Goal: Task Accomplishment & Management: Manage account settings

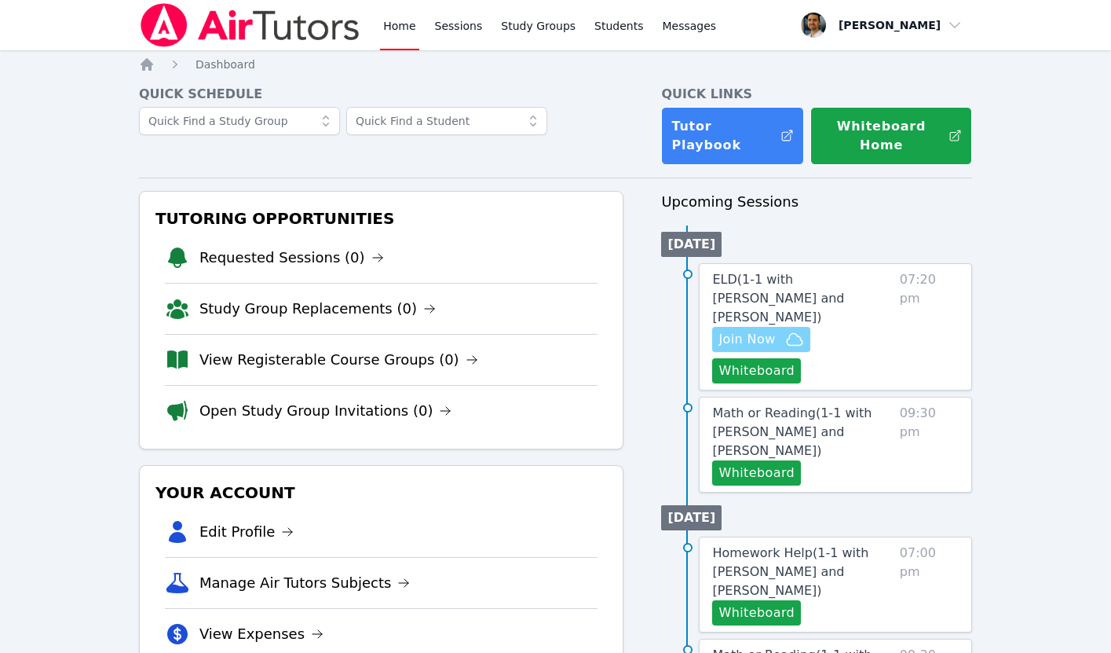
click at [745, 330] on span "Join Now" at bounding box center [747, 339] width 57 height 19
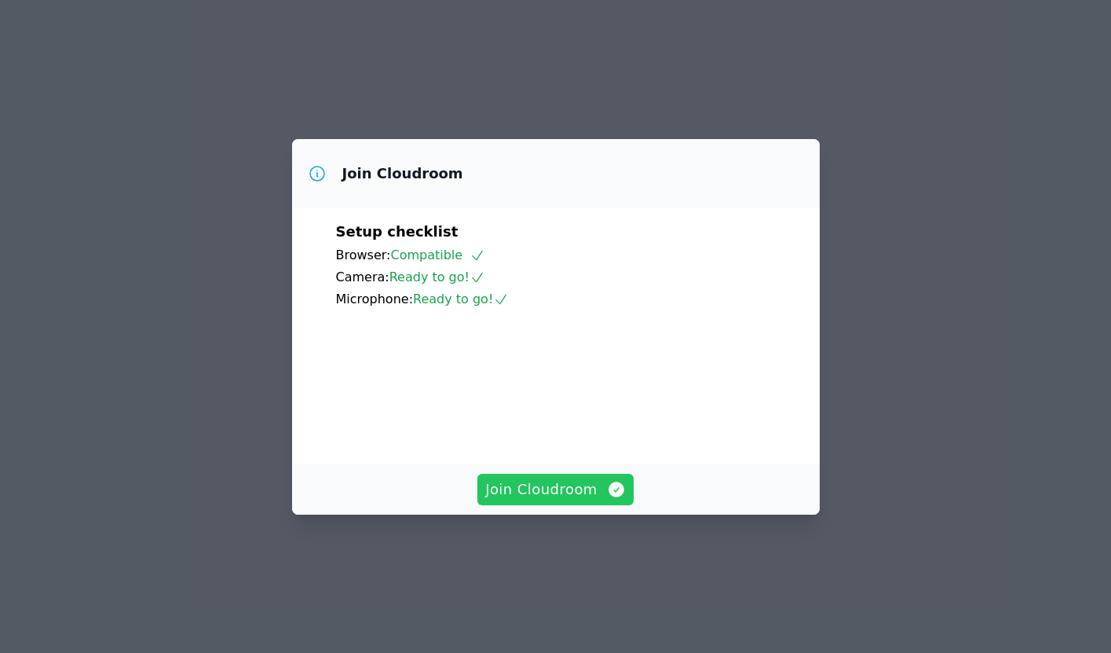
click at [562, 500] on span "Join Cloudroom" at bounding box center [555, 489] width 141 height 22
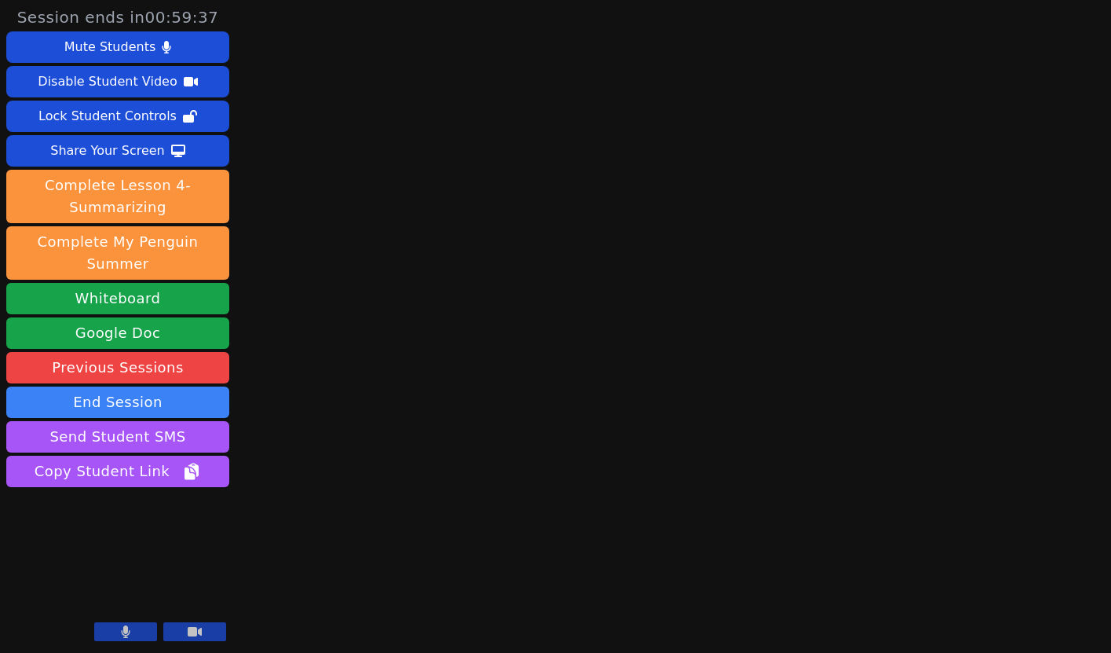
click at [128, 626] on icon at bounding box center [125, 631] width 9 height 13
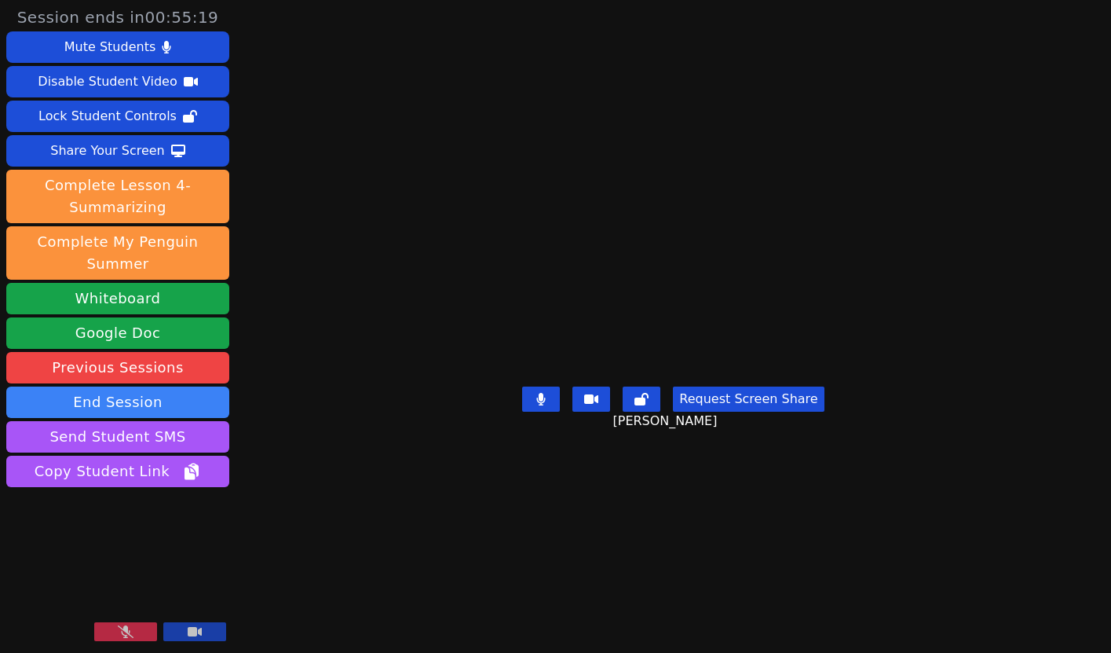
click at [141, 624] on button at bounding box center [125, 631] width 63 height 19
click at [150, 294] on button "Whiteboard" at bounding box center [117, 298] width 223 height 31
click at [167, 404] on button "End Session" at bounding box center [117, 401] width 223 height 31
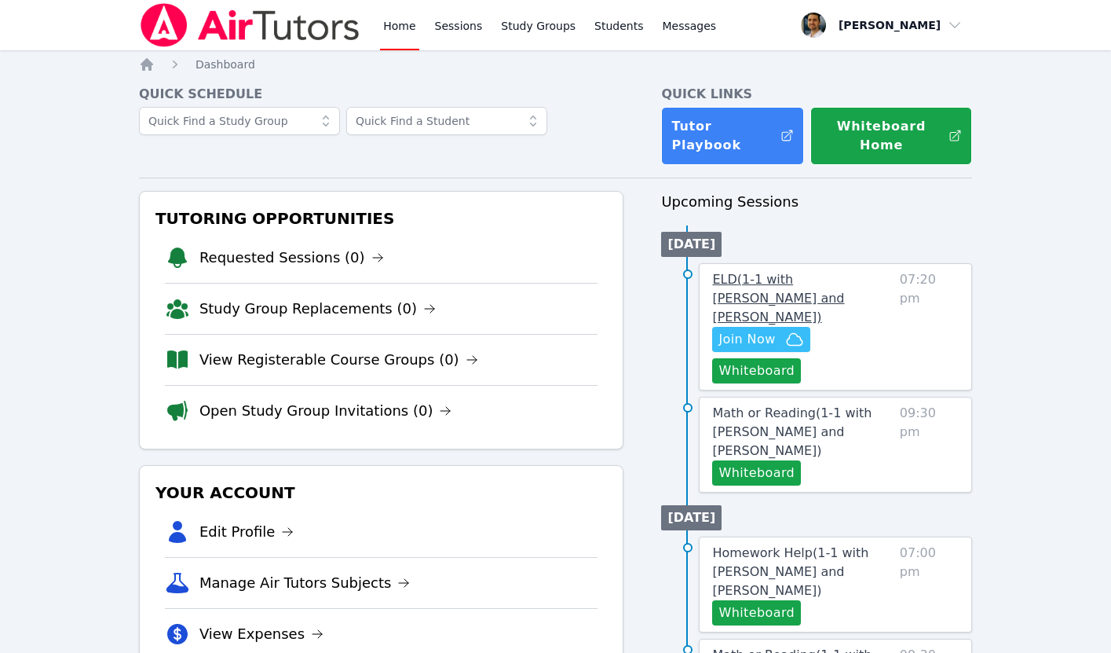
click at [785, 287] on span "ELD ( 1-1 with [PERSON_NAME] and [PERSON_NAME] )" at bounding box center [778, 298] width 132 height 53
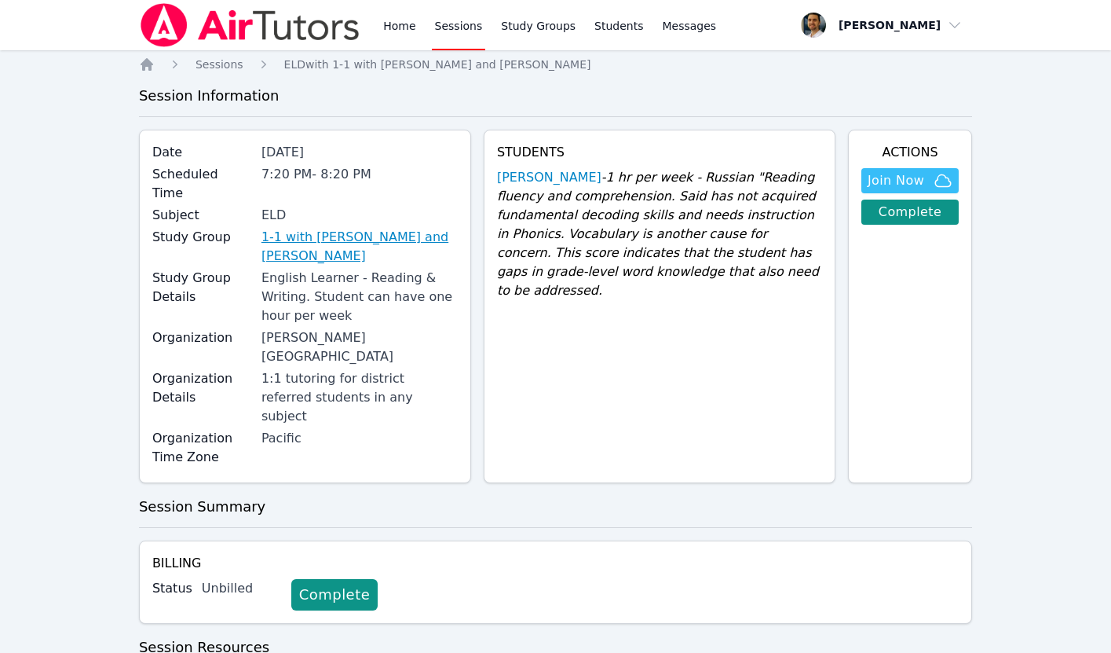
click at [361, 228] on link "1-1 with [PERSON_NAME] and [PERSON_NAME]" at bounding box center [360, 247] width 196 height 38
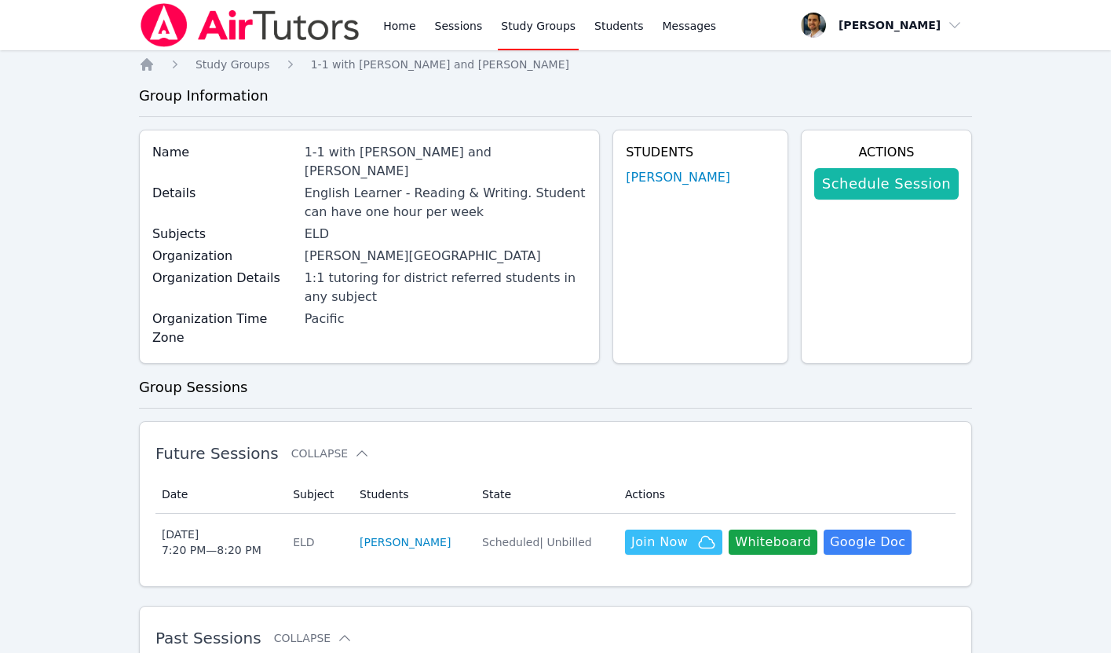
click at [864, 176] on link "Schedule Session" at bounding box center [886, 183] width 145 height 31
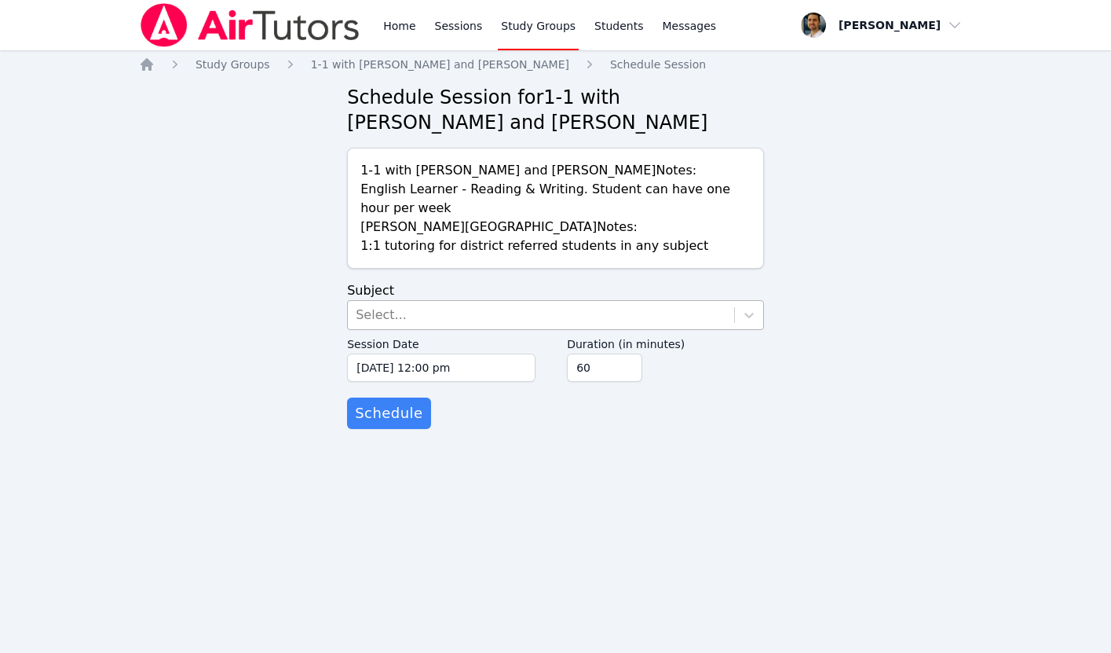
click at [487, 321] on div "Select..." at bounding box center [541, 315] width 386 height 28
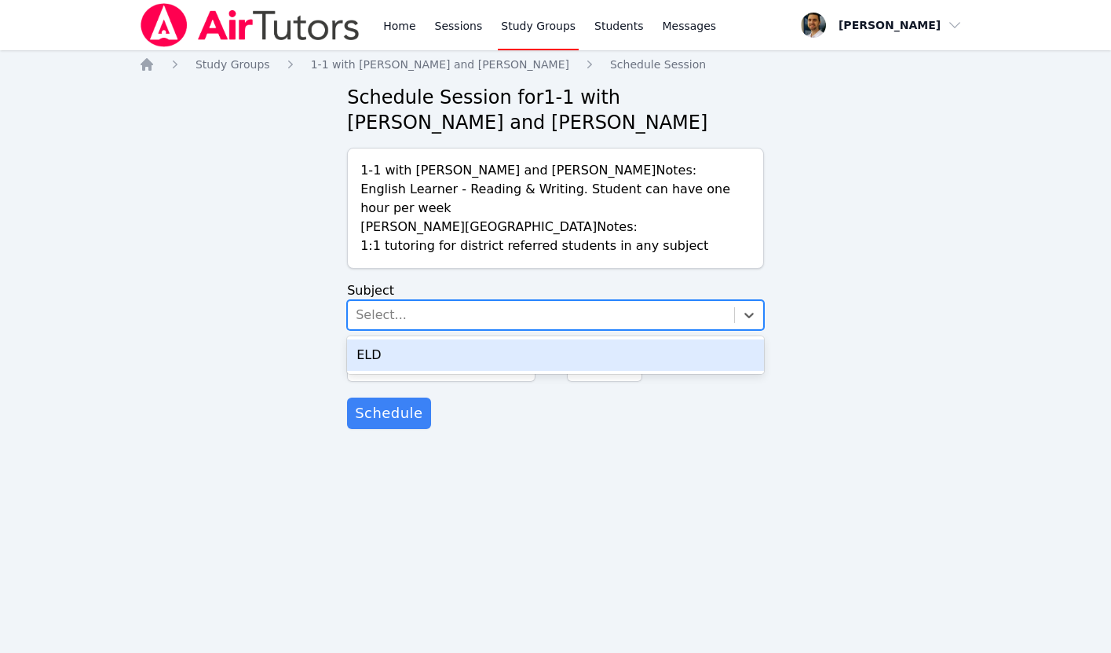
click at [470, 359] on div "ELD" at bounding box center [555, 354] width 417 height 31
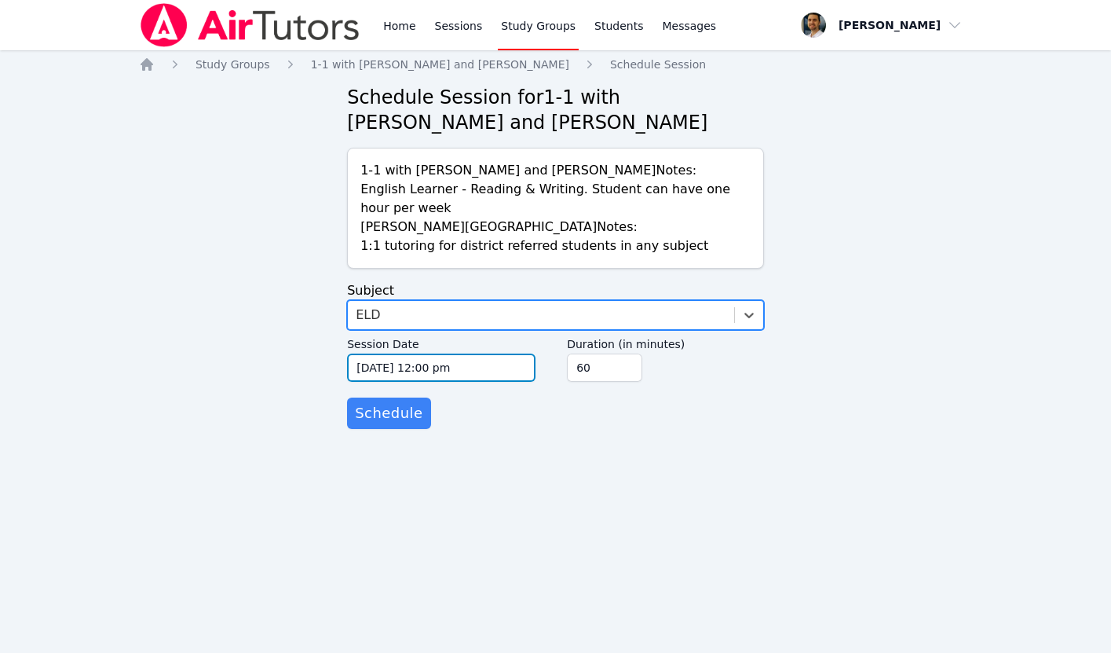
click at [469, 370] on input "10/09/2025 12:00 pm" at bounding box center [441, 367] width 188 height 28
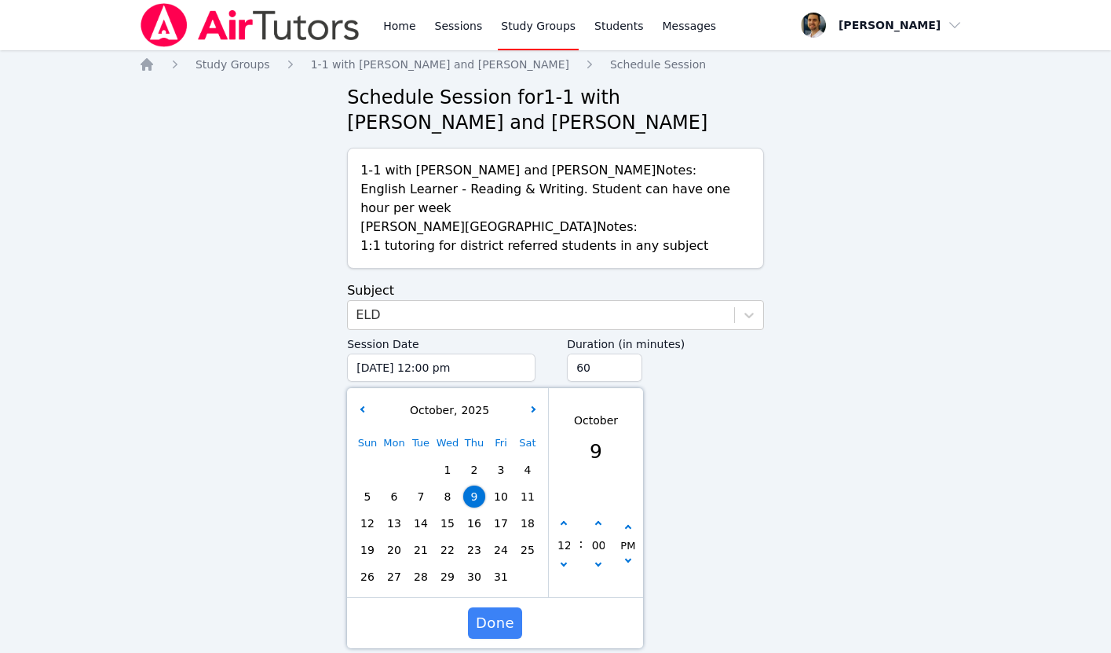
click at [478, 525] on span "16" at bounding box center [474, 523] width 22 height 22
click at [562, 524] on icon "button" at bounding box center [564, 524] width 6 height 6
type input "10/16/2025 01:00 pm"
type input "01"
click at [562, 524] on icon "button" at bounding box center [564, 524] width 6 height 6
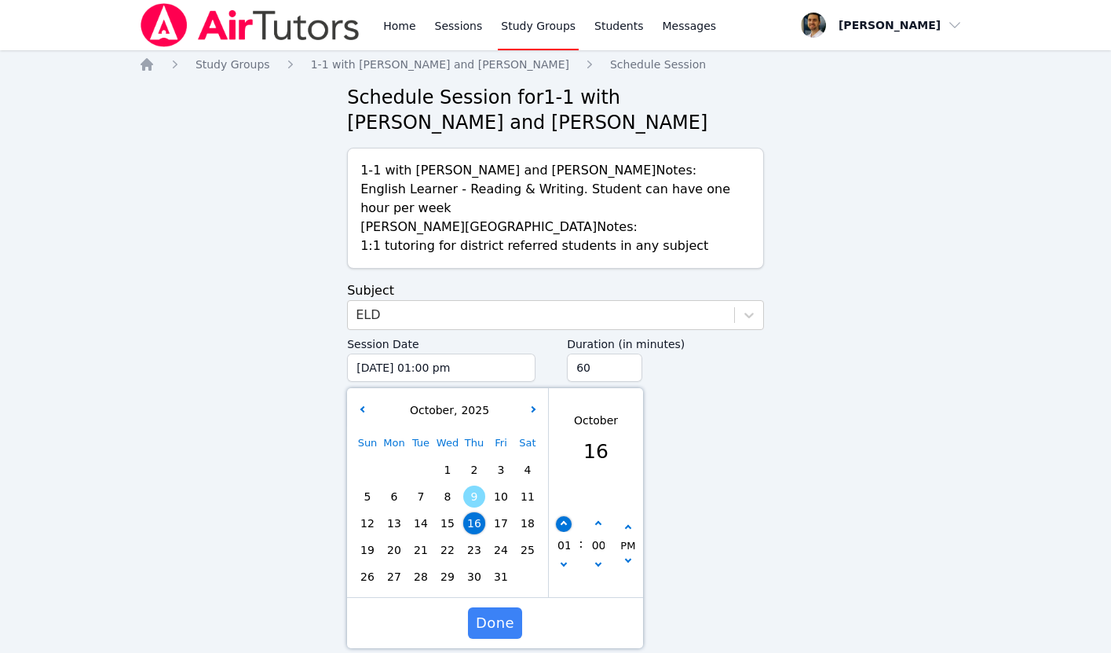
type input "10/16/2025 02:00 pm"
type input "02"
click at [562, 524] on icon "button" at bounding box center [564, 524] width 6 height 6
type input "10/16/2025 03:00 pm"
type input "03"
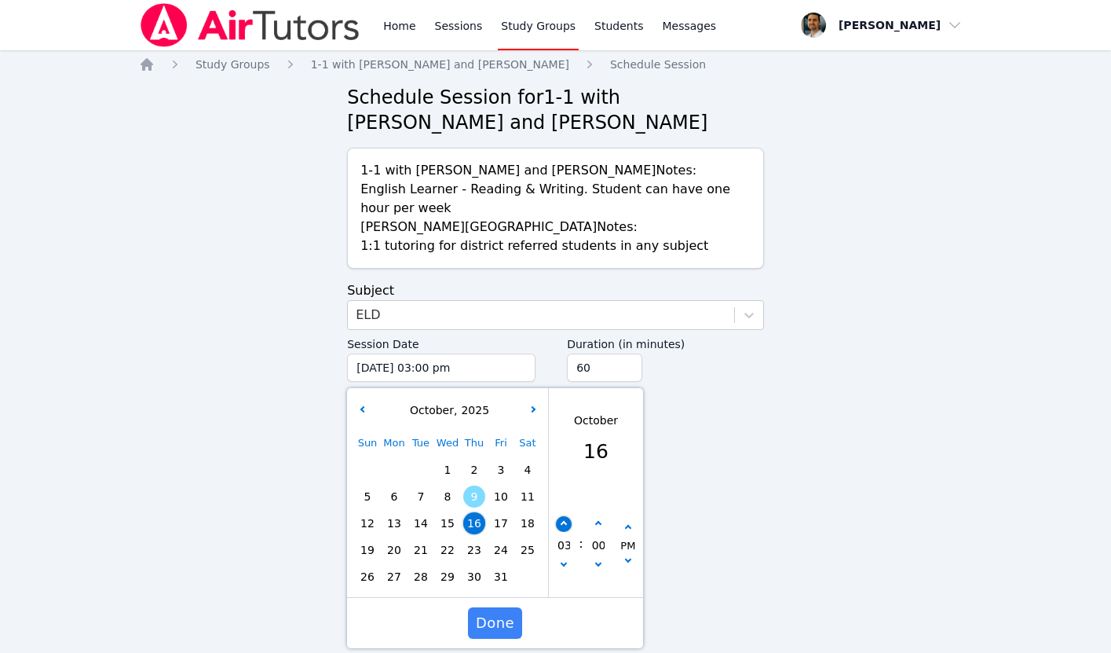
click at [562, 524] on icon "button" at bounding box center [564, 524] width 6 height 6
type input "10/16/2025 04:00 pm"
type input "04"
click at [562, 524] on icon "button" at bounding box center [564, 524] width 6 height 6
type input "10/16/2025 05:00 pm"
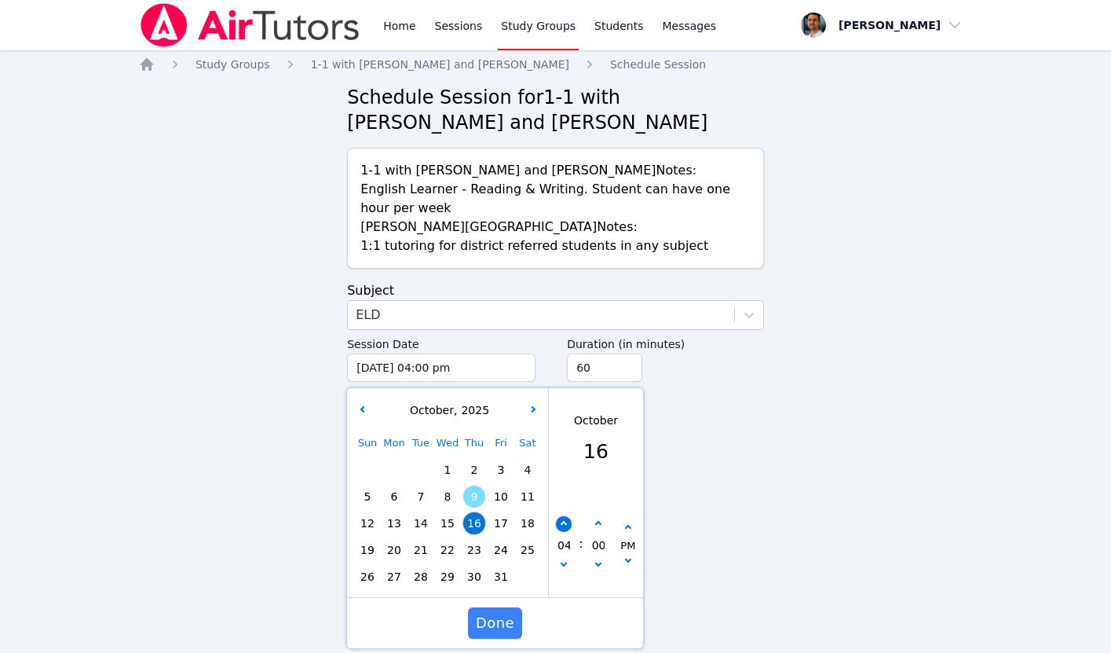
type input "05"
click at [562, 524] on icon "button" at bounding box center [564, 524] width 6 height 6
type input "10/16/2025 06:00 pm"
type input "06"
click at [562, 524] on icon "button" at bounding box center [564, 524] width 6 height 6
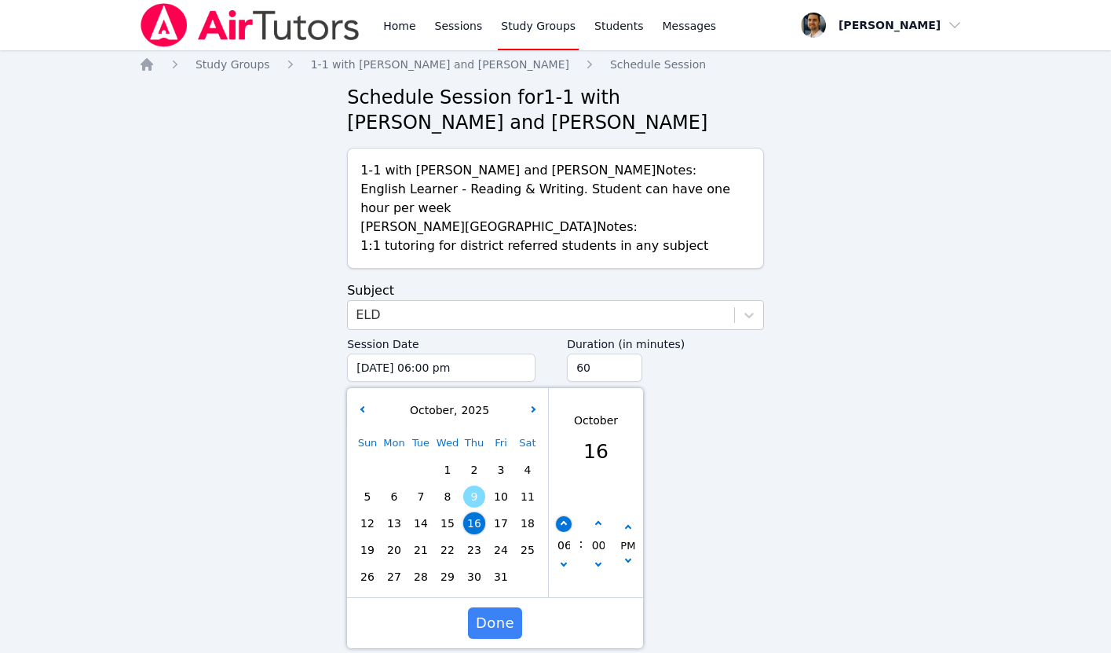
type input "10/16/2025 07:00 pm"
type input "07"
click at [595, 524] on icon "button" at bounding box center [598, 524] width 6 height 6
type input "10/16/2025 07:05 pm"
type input "05"
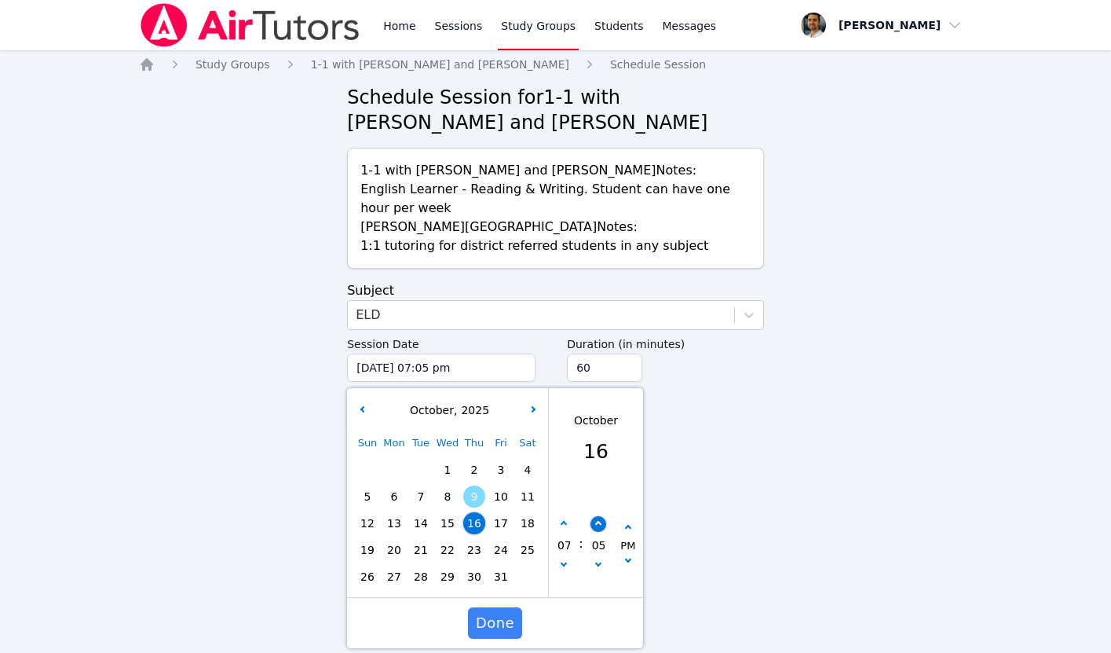
click at [595, 524] on icon "button" at bounding box center [598, 524] width 6 height 6
type input "10/16/2025 07:10 pm"
type input "10"
click at [595, 524] on icon "button" at bounding box center [598, 524] width 6 height 6
type input "10/16/2025 07:15 pm"
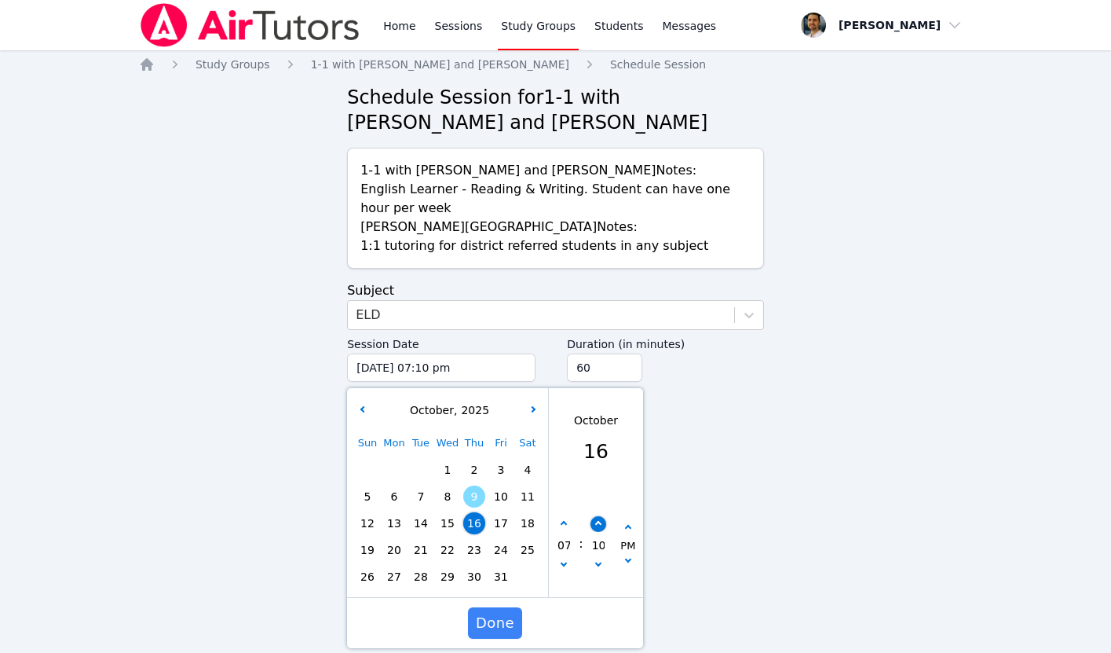
type input "15"
click at [595, 524] on icon "button" at bounding box center [598, 524] width 6 height 6
type input "10/16/2025 07:20 pm"
type input "20"
click at [500, 621] on span "Done" at bounding box center [495, 623] width 38 height 22
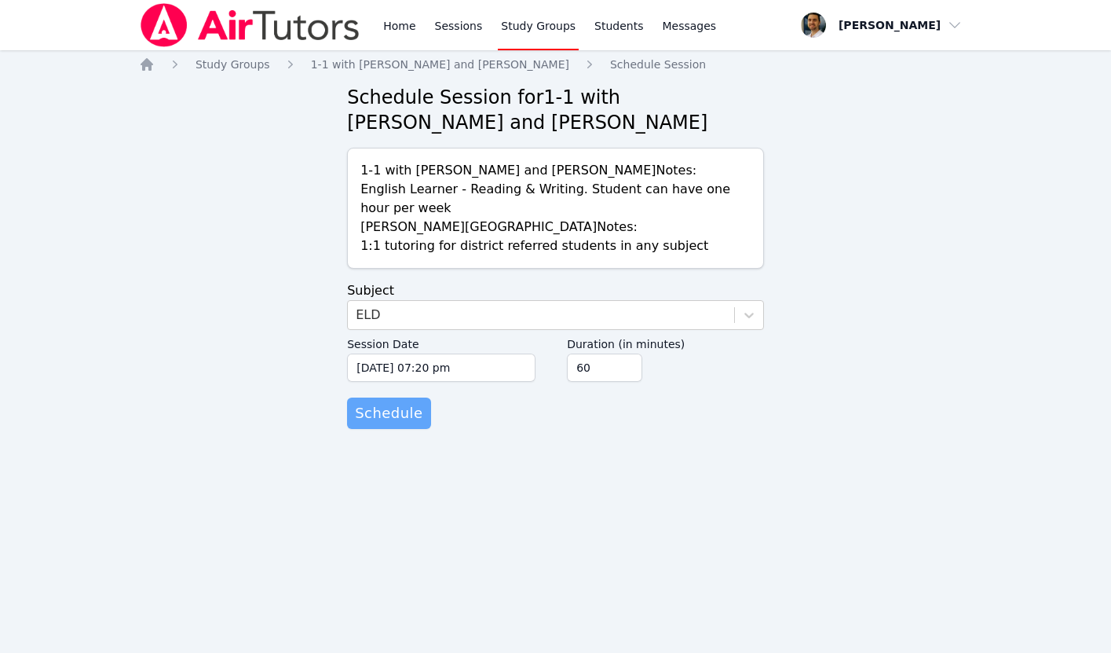
click at [393, 410] on span "Schedule" at bounding box center [389, 413] width 68 height 22
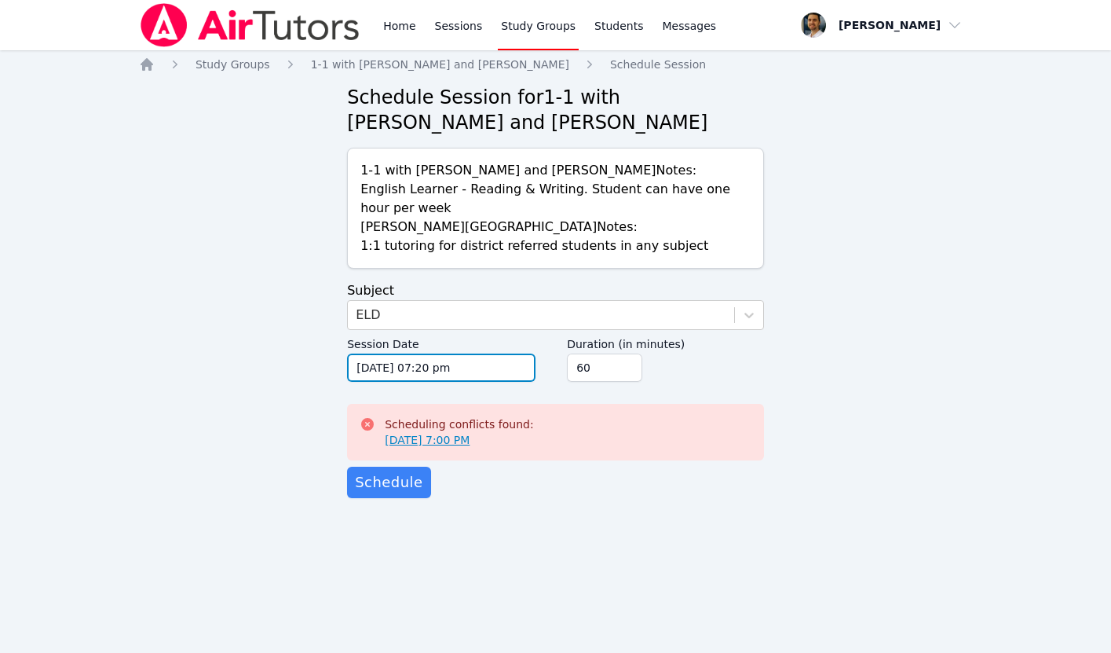
click at [390, 372] on input "10/16/2025 07:20 pm" at bounding box center [441, 367] width 188 height 28
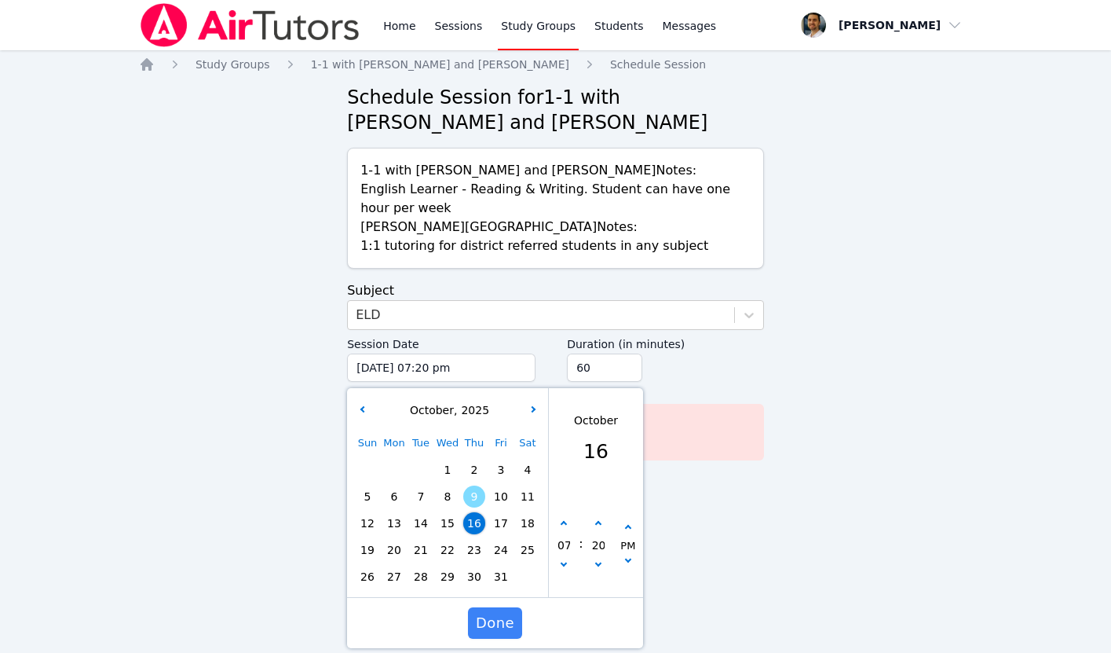
click at [311, 371] on div "Home Study Groups 1-1 with Said Merzhoev and Thomas Baran Schedule Session Sche…" at bounding box center [555, 293] width 833 height 473
click at [304, 384] on div "Home Study Groups 1-1 with Said Merzhoev and Thomas Baran Schedule Session Sche…" at bounding box center [555, 293] width 833 height 473
click at [686, 558] on div "Home Sessions Study Groups Students Messages Open user menu Thomas Baran Open m…" at bounding box center [555, 326] width 1111 height 653
click at [265, 464] on div "Home Study Groups 1-1 with Said Merzhoev and Thomas Baran Schedule Session Sche…" at bounding box center [555, 293] width 833 height 473
click at [292, 372] on div "Home Study Groups 1-1 with Said Merzhoev and Thomas Baran Schedule Session Sche…" at bounding box center [555, 293] width 833 height 473
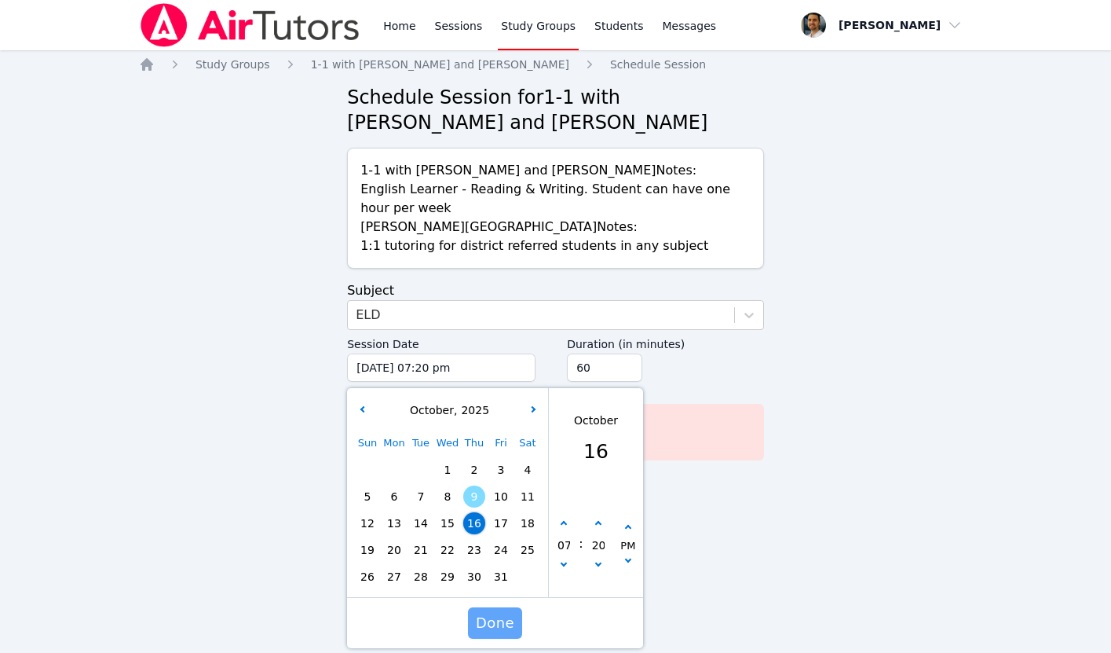
click at [501, 625] on span "Done" at bounding box center [495, 623] width 38 height 22
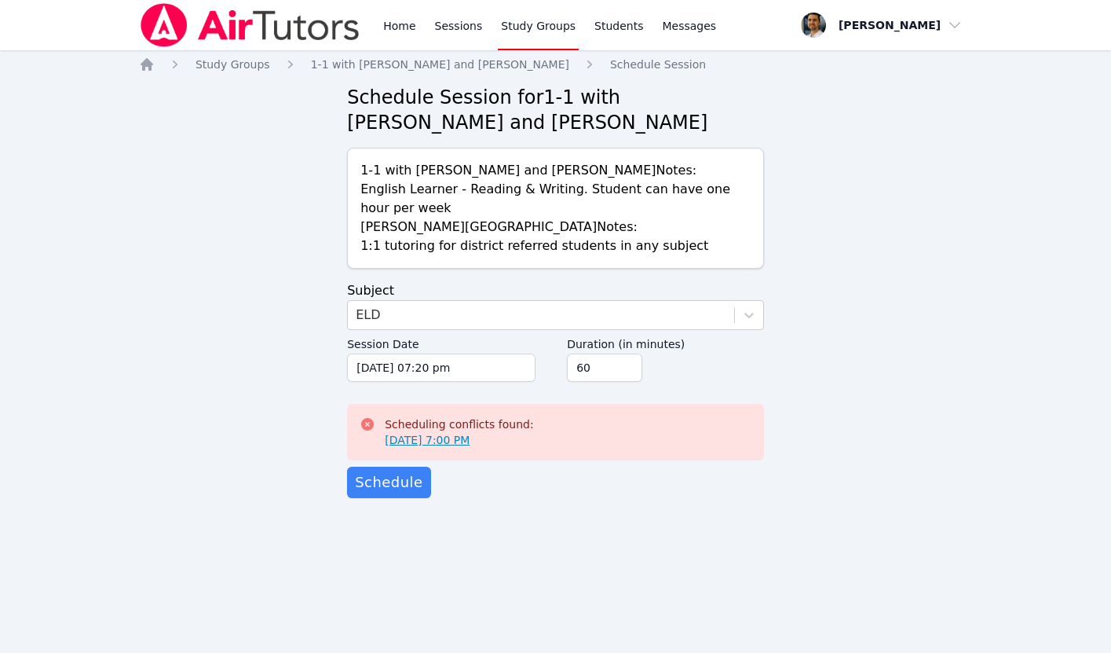
click at [427, 438] on link "Oct 16, 2025 7:00 PM" at bounding box center [427, 440] width 85 height 16
click at [412, 440] on link "Oct 16, 2025 7:00 PM" at bounding box center [427, 440] width 85 height 16
click at [381, 486] on span "Schedule" at bounding box center [389, 482] width 68 height 22
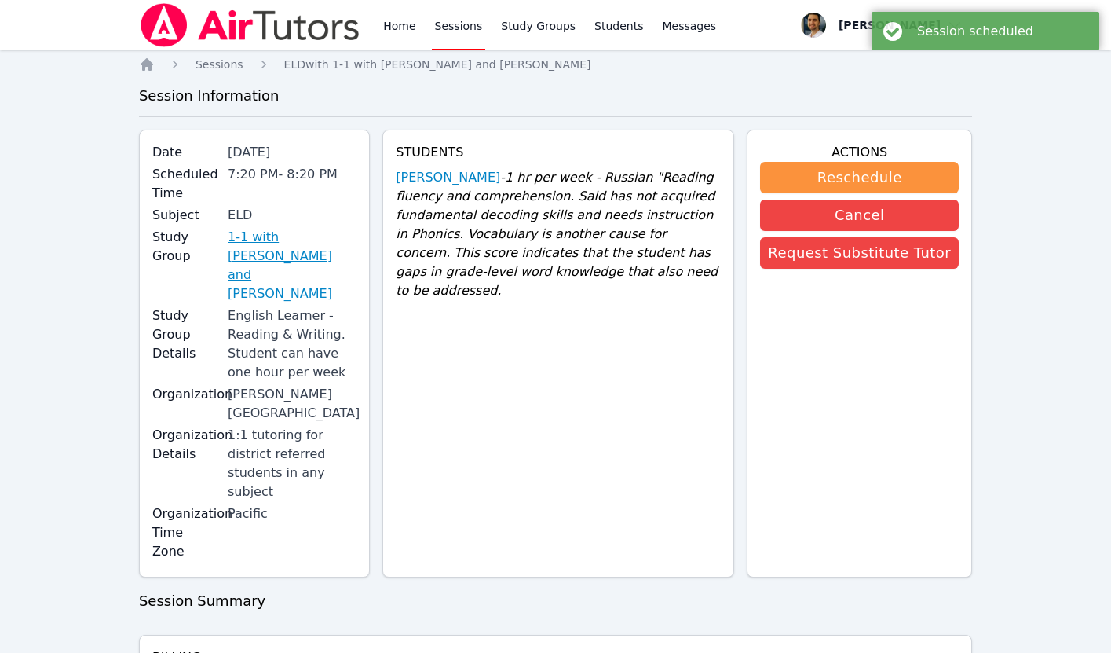
click at [269, 241] on link "1-1 with [PERSON_NAME] and [PERSON_NAME]" at bounding box center [292, 265] width 129 height 75
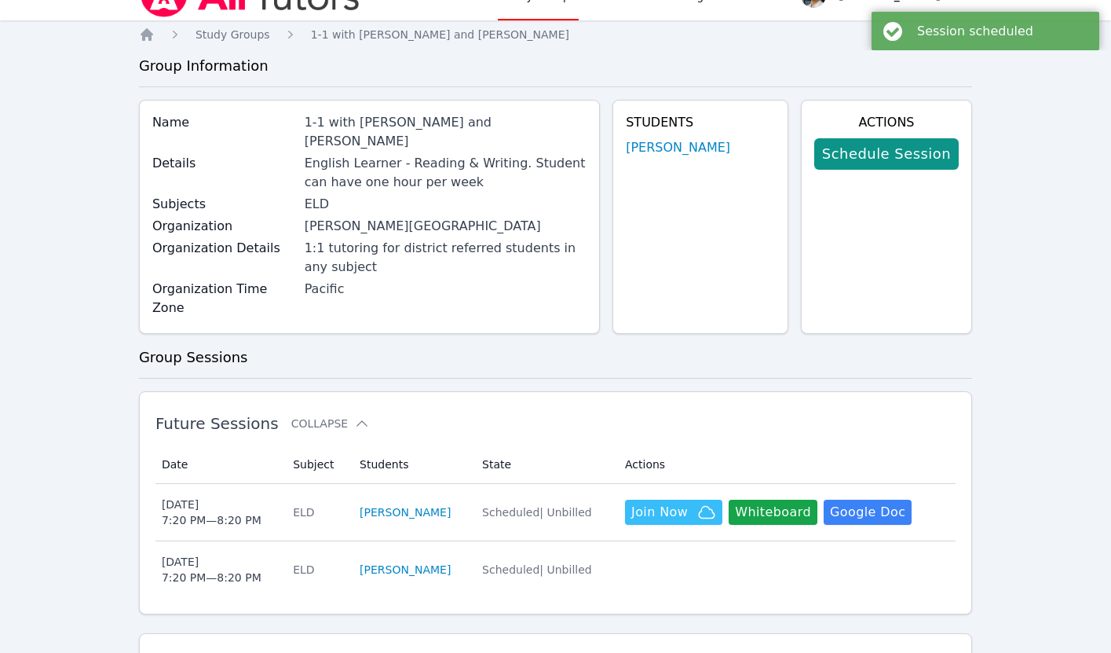
scroll to position [75, 0]
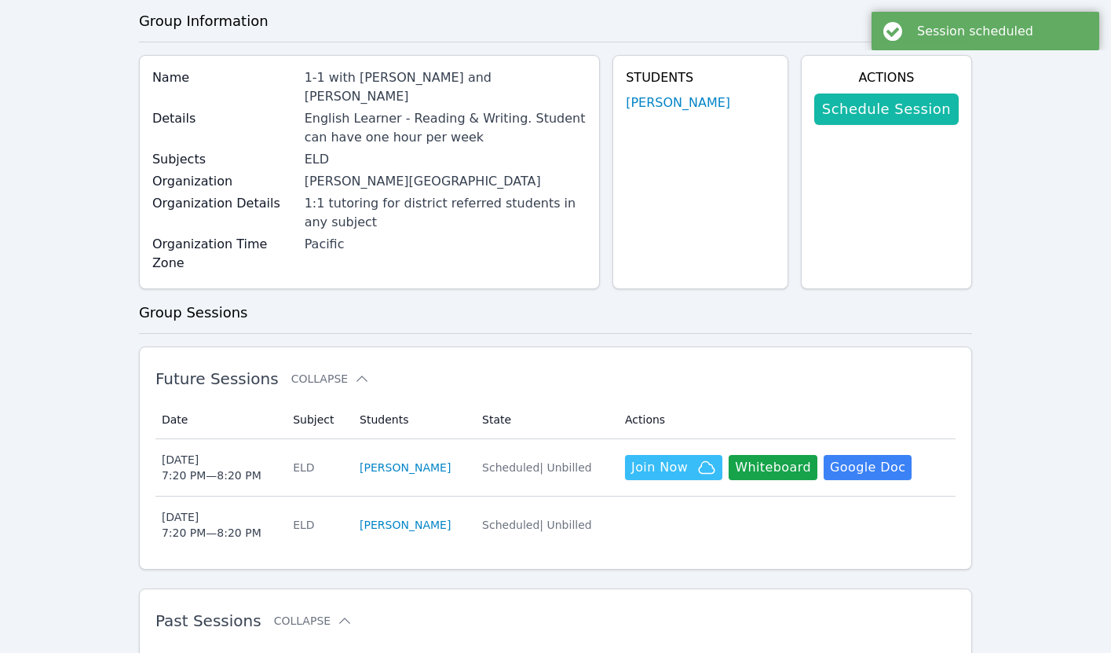
click at [895, 117] on link "Schedule Session" at bounding box center [886, 108] width 145 height 31
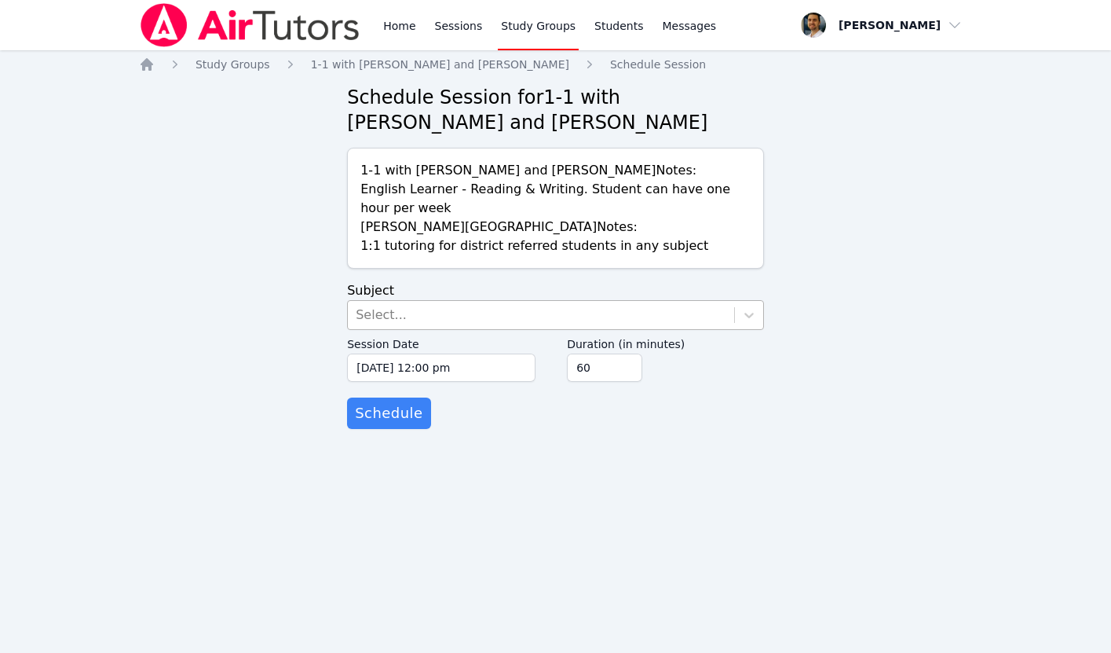
click at [448, 318] on div "Select..." at bounding box center [541, 315] width 386 height 28
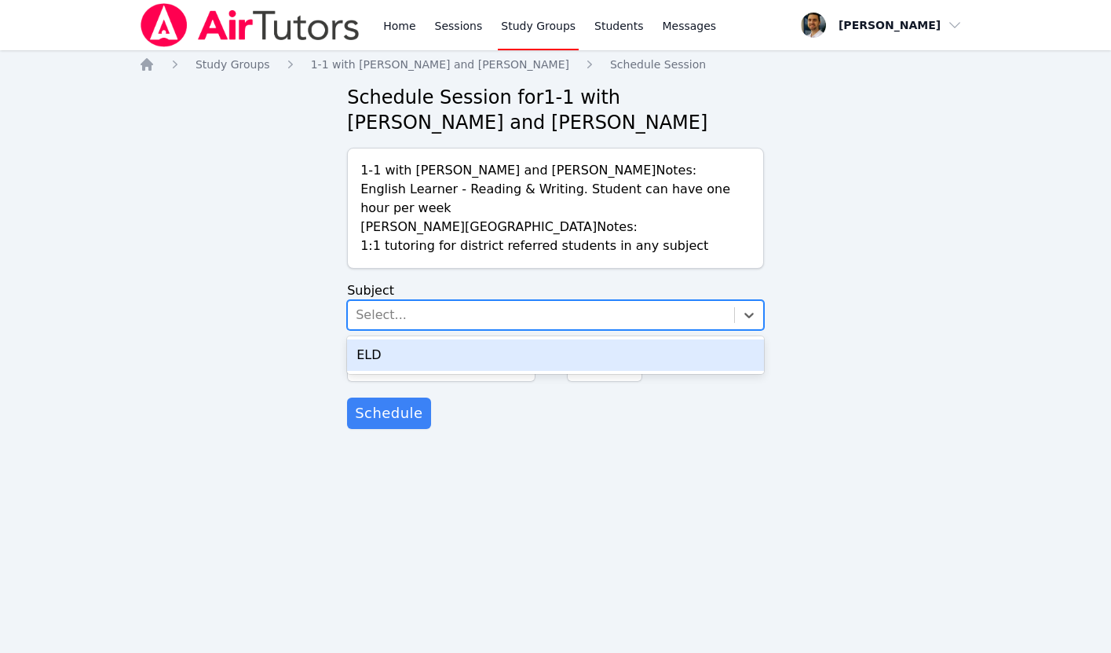
click at [435, 363] on div "ELD" at bounding box center [555, 354] width 417 height 31
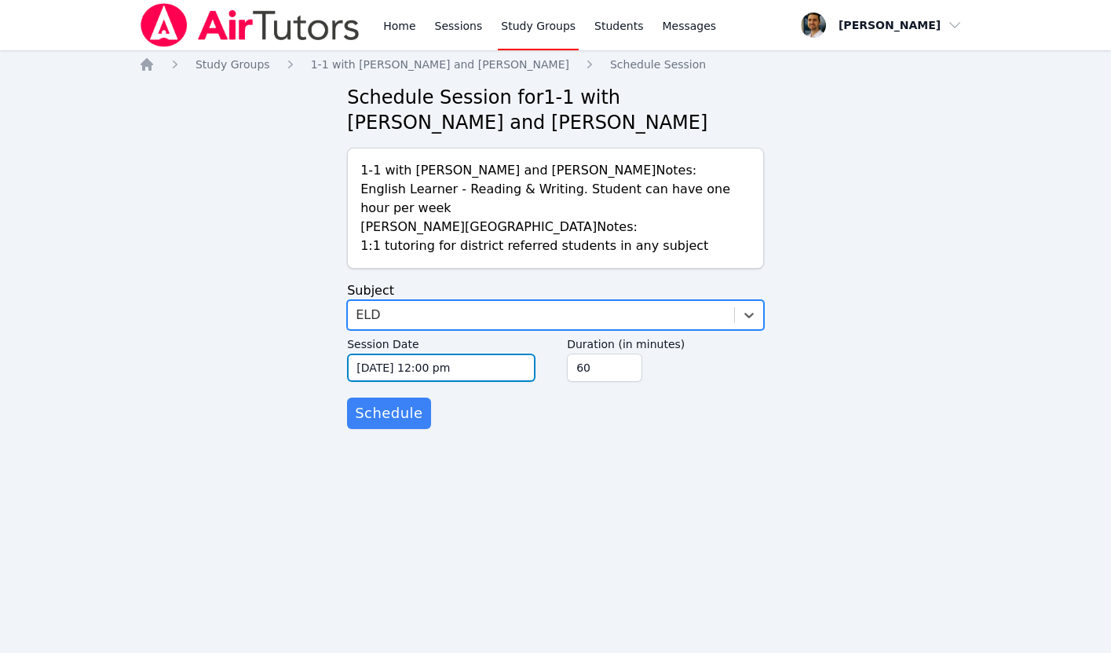
click at [412, 367] on input "10/09/2025 12:00 pm" at bounding box center [441, 367] width 188 height 28
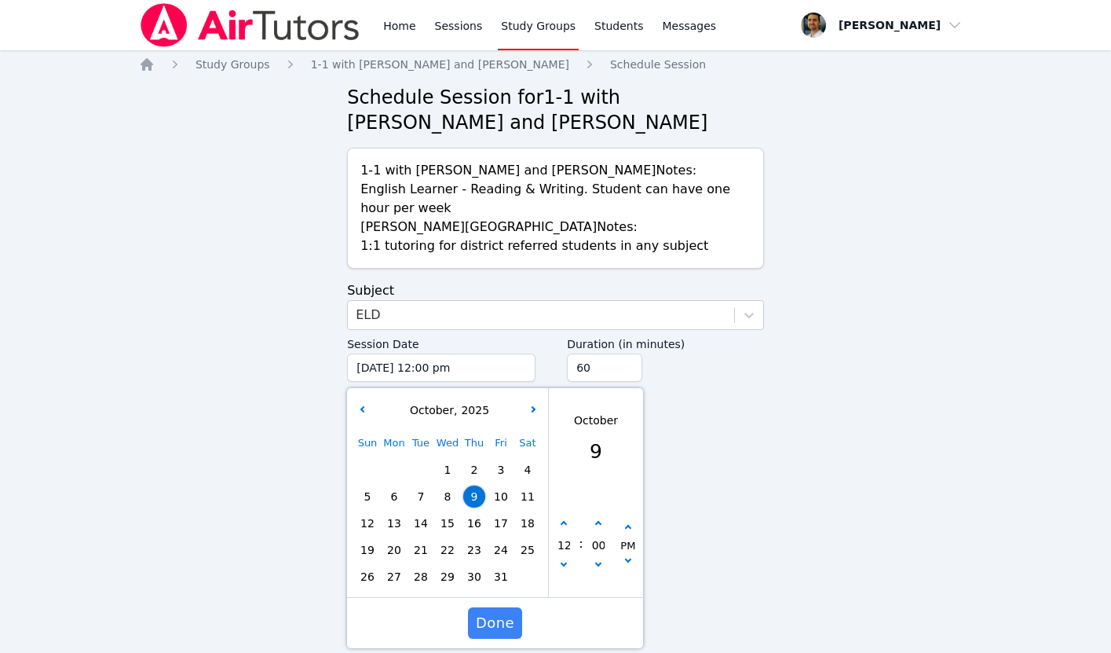
click at [470, 550] on span "23" at bounding box center [474, 550] width 22 height 22
click at [567, 525] on button "button" at bounding box center [564, 524] width 16 height 16
type input "10/23/2025 01:00 pm"
type input "01"
click at [567, 525] on button "button" at bounding box center [564, 524] width 16 height 16
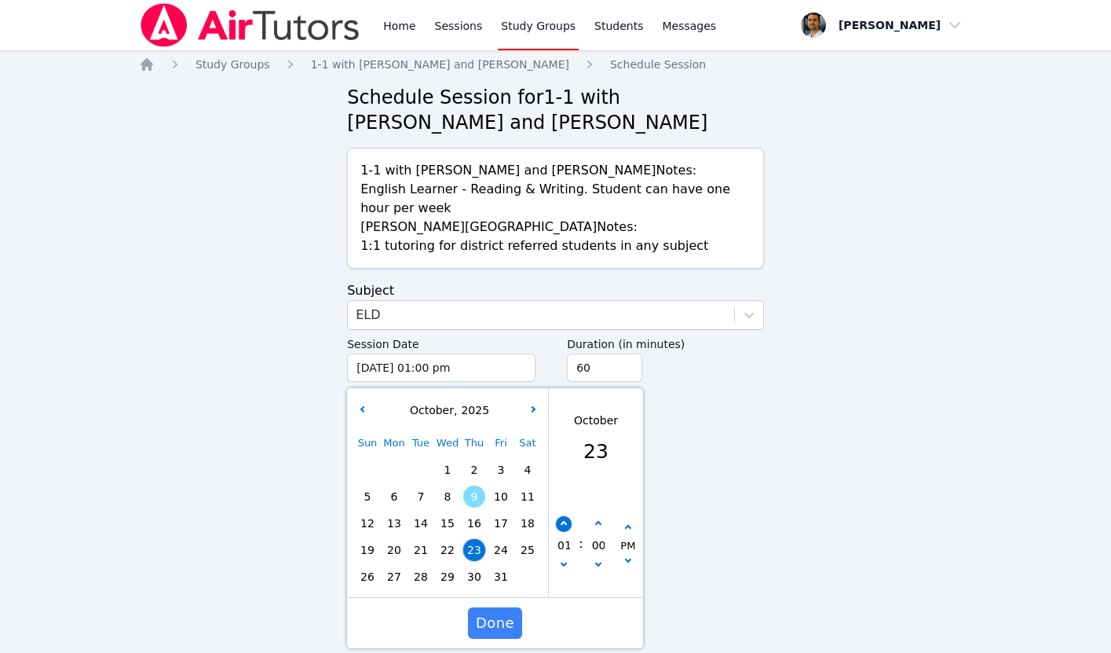
type input "10/23/2025 02:00 pm"
type input "02"
click at [567, 525] on button "button" at bounding box center [564, 524] width 16 height 16
type input "10/23/2025 03:00 pm"
type input "03"
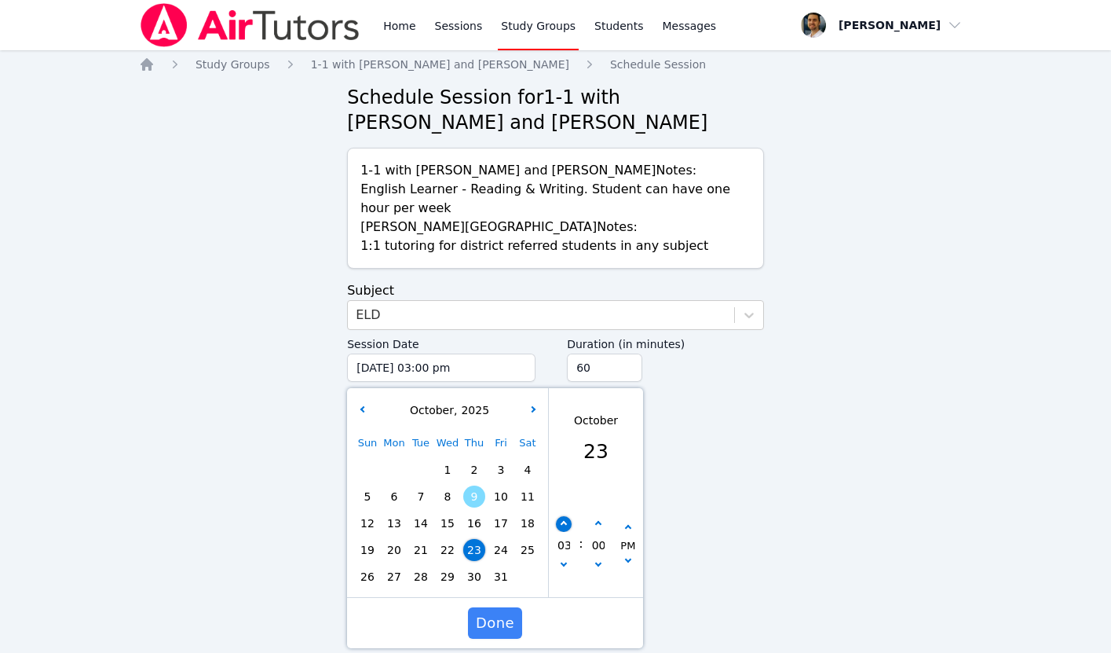
click at [567, 525] on button "button" at bounding box center [564, 524] width 16 height 16
type input "10/23/2025 04:00 pm"
type input "04"
click at [567, 525] on button "button" at bounding box center [564, 524] width 16 height 16
type input "10/23/2025 05:00 pm"
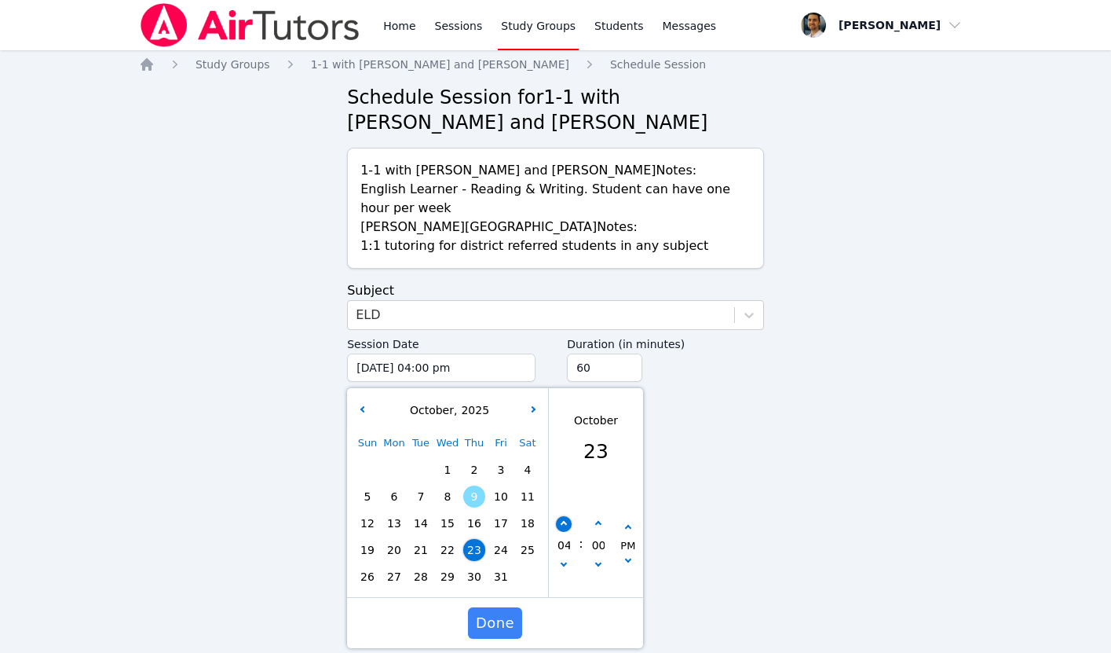
type input "05"
click at [567, 525] on button "button" at bounding box center [564, 524] width 16 height 16
type input "10/23/2025 06:00 pm"
type input "06"
click at [567, 525] on button "button" at bounding box center [564, 524] width 16 height 16
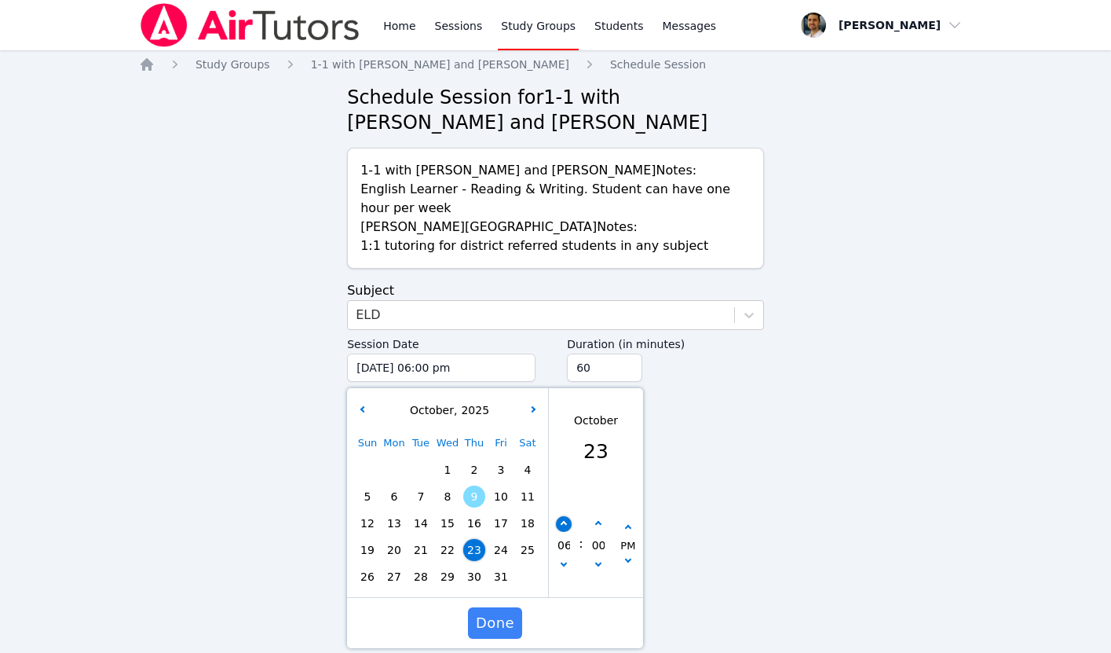
type input "10/23/2025 07:00 pm"
type input "07"
click at [598, 524] on icon "button" at bounding box center [598, 524] width 6 height 6
type input "10/23/2025 07:05 pm"
type input "05"
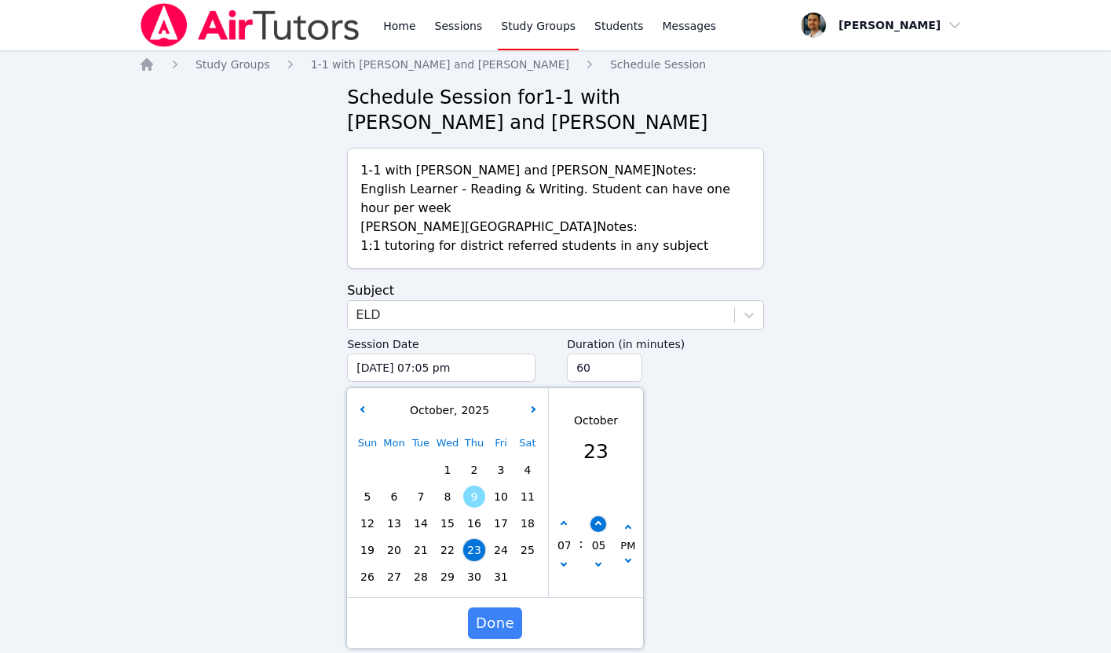
click at [598, 524] on icon "button" at bounding box center [598, 524] width 6 height 6
type input "10/23/2025 07:10 pm"
type input "10"
click at [598, 524] on icon "button" at bounding box center [598, 524] width 6 height 6
type input "10/23/2025 07:15 pm"
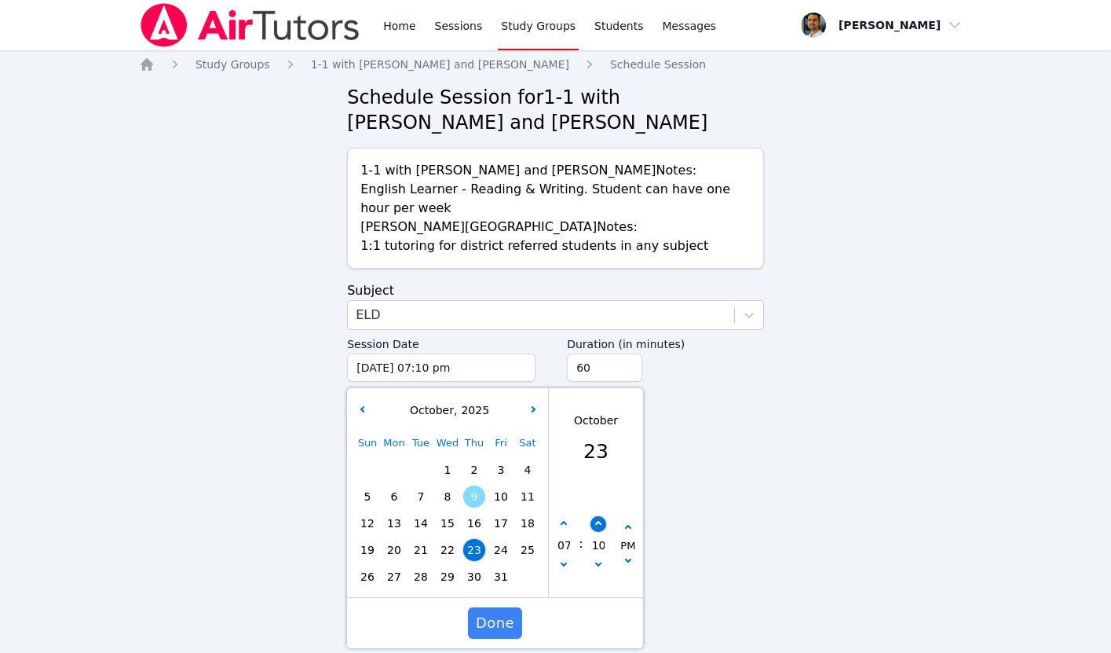
type input "15"
click at [598, 524] on icon "button" at bounding box center [598, 524] width 6 height 6
type input "10/23/2025 07:20 pm"
type input "20"
click at [505, 622] on span "Done" at bounding box center [495, 623] width 38 height 22
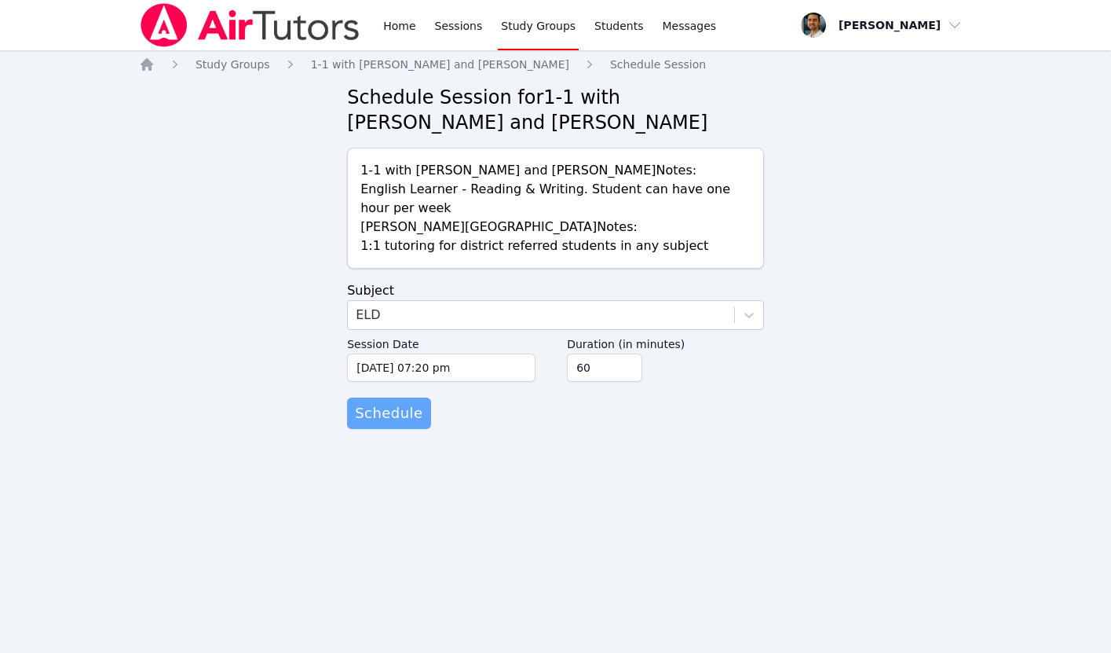
click at [410, 413] on span "Schedule" at bounding box center [389, 413] width 68 height 22
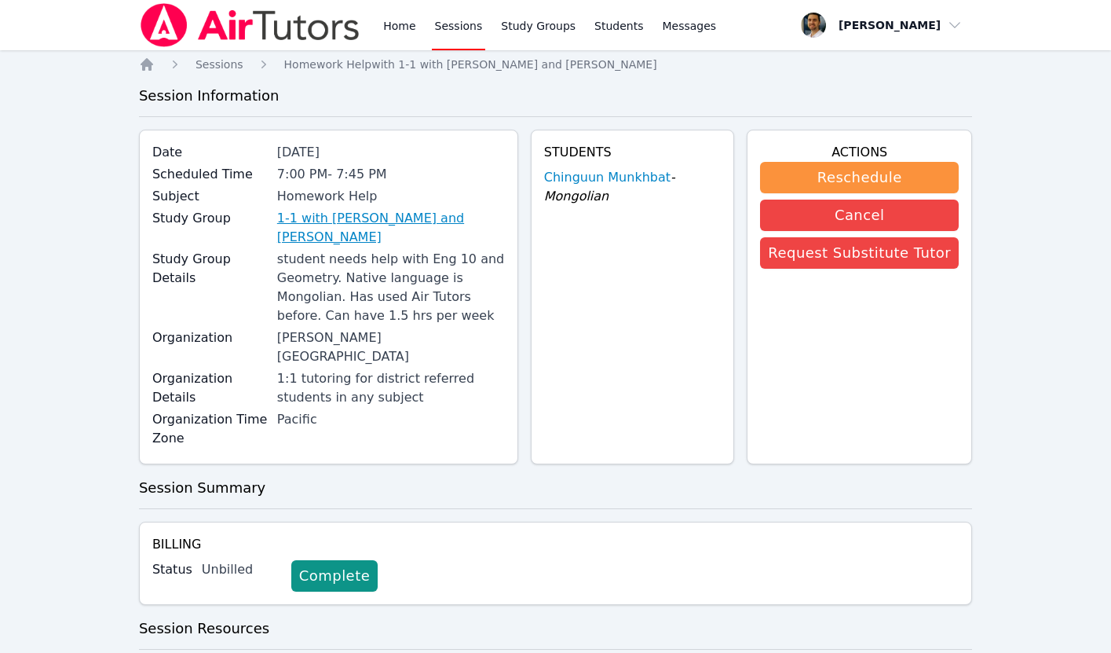
click at [394, 218] on link "1-1 with [PERSON_NAME] and [PERSON_NAME]" at bounding box center [391, 228] width 228 height 38
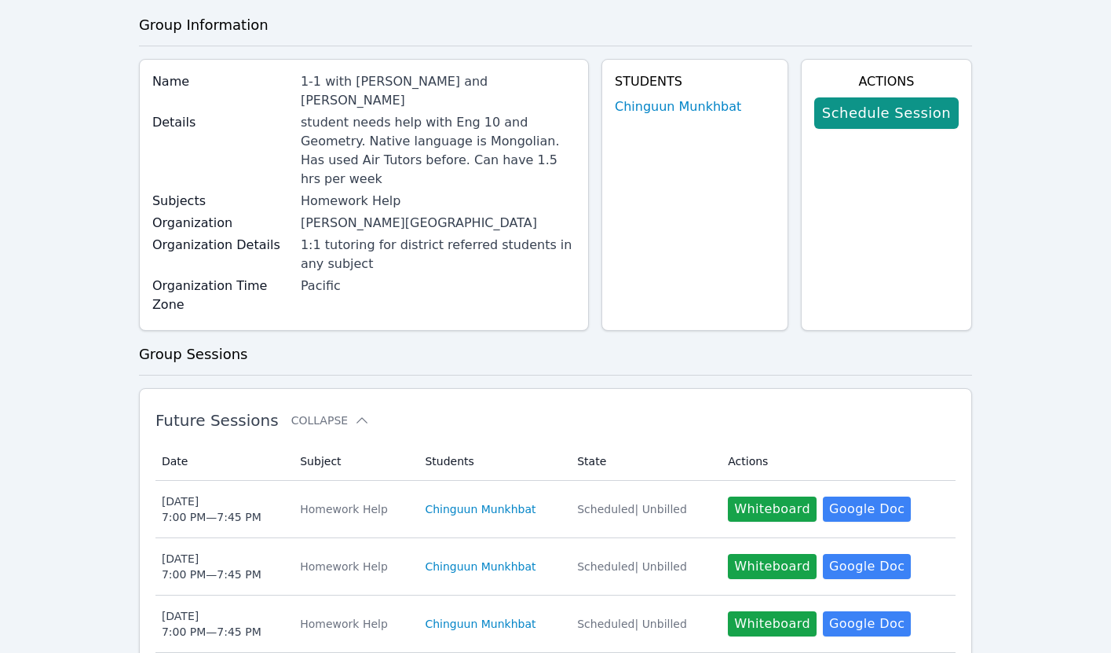
scroll to position [283, 0]
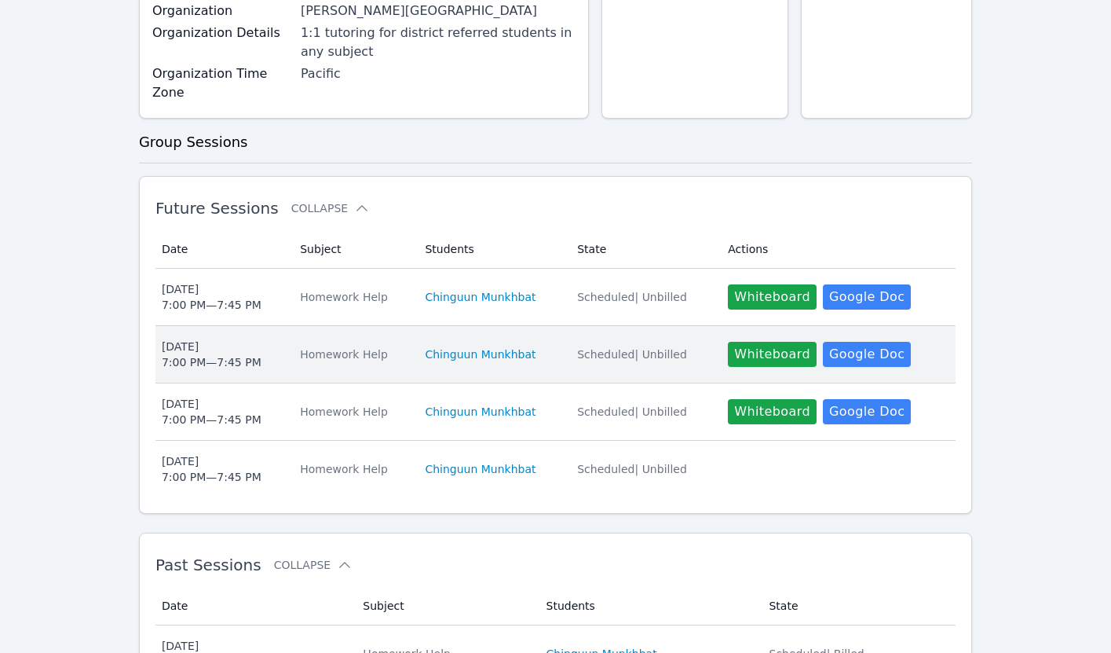
click at [256, 339] on div "Thu Oct 16 7:00 PM — 7:45 PM" at bounding box center [212, 354] width 100 height 31
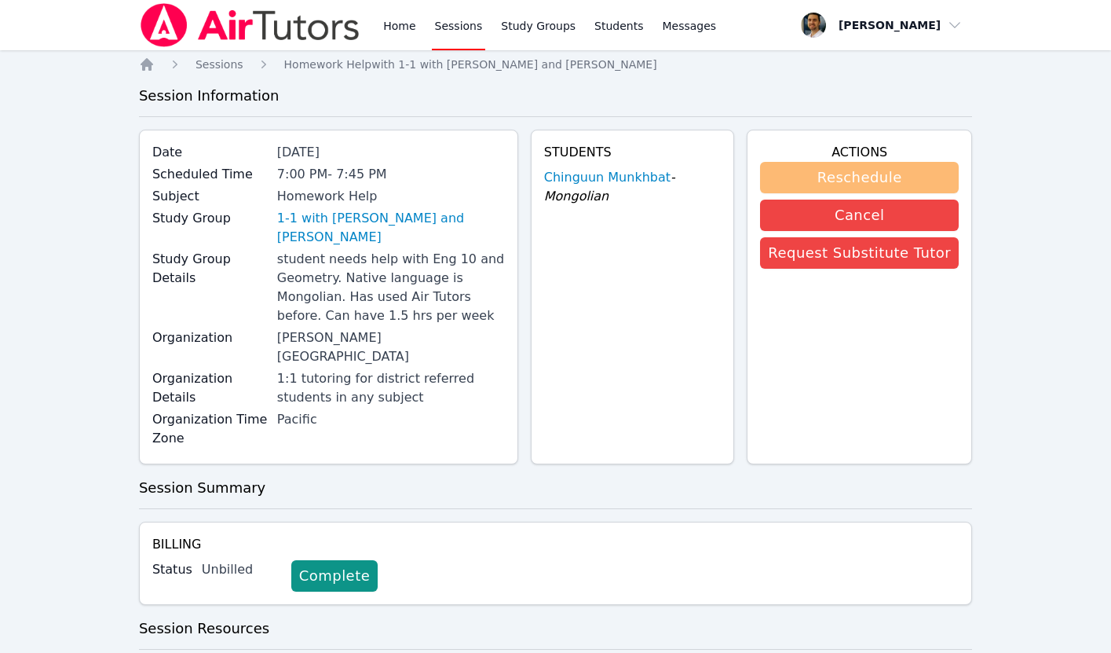
click at [865, 165] on button "Reschedule" at bounding box center [859, 177] width 199 height 31
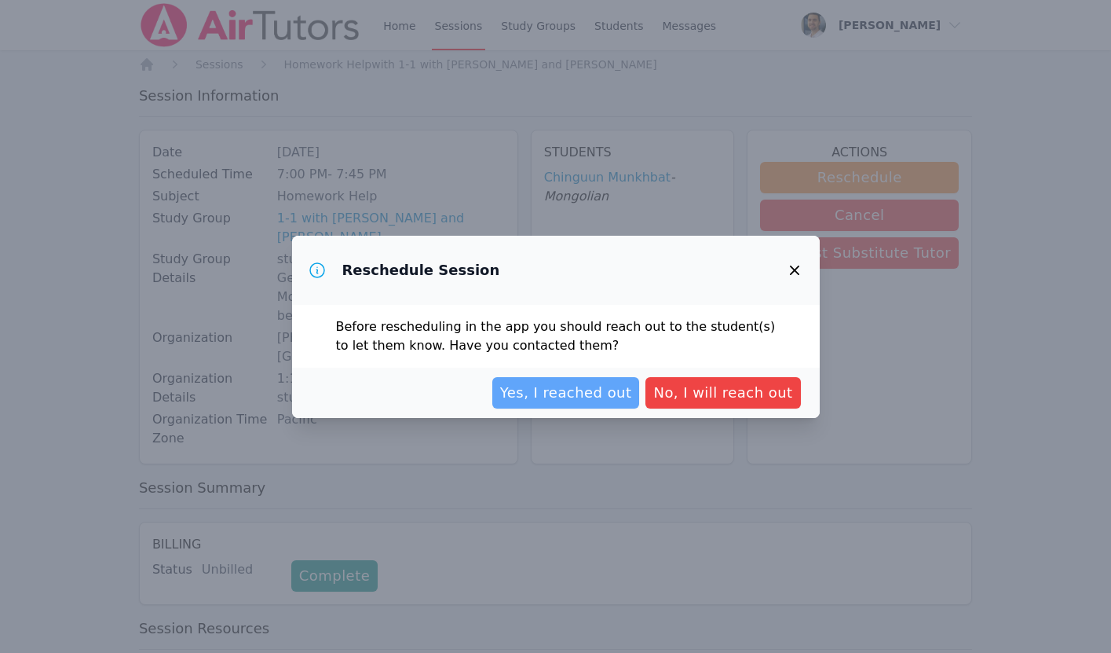
click at [605, 382] on span "Yes, I reached out" at bounding box center [566, 393] width 132 height 22
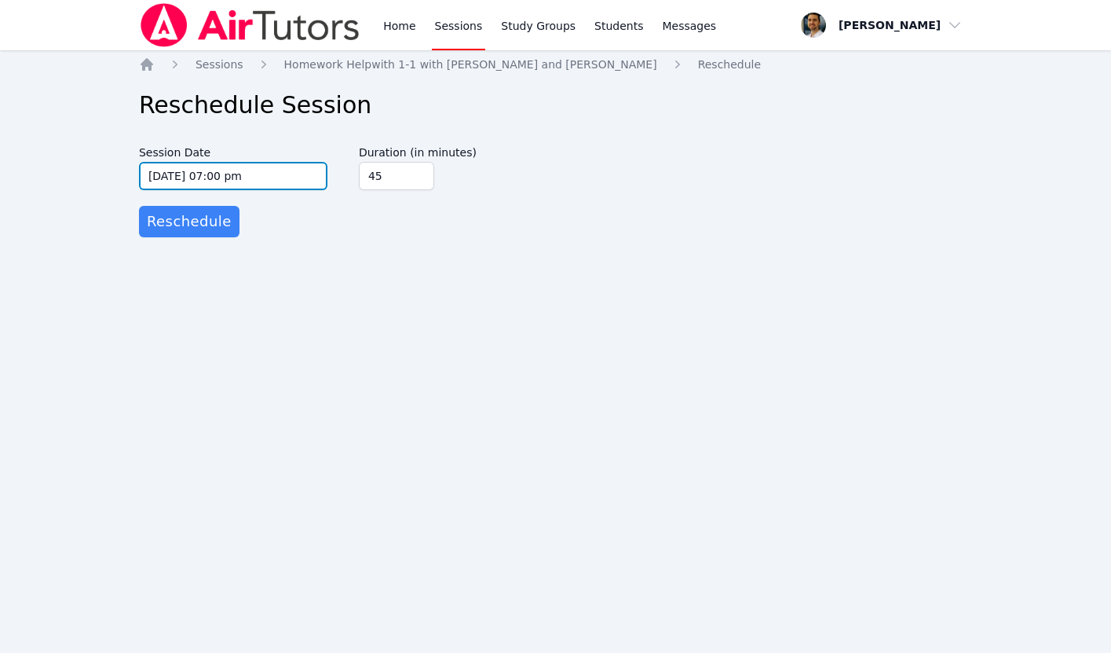
click at [186, 175] on input "[DATE] 07:00 pm" at bounding box center [233, 176] width 188 height 28
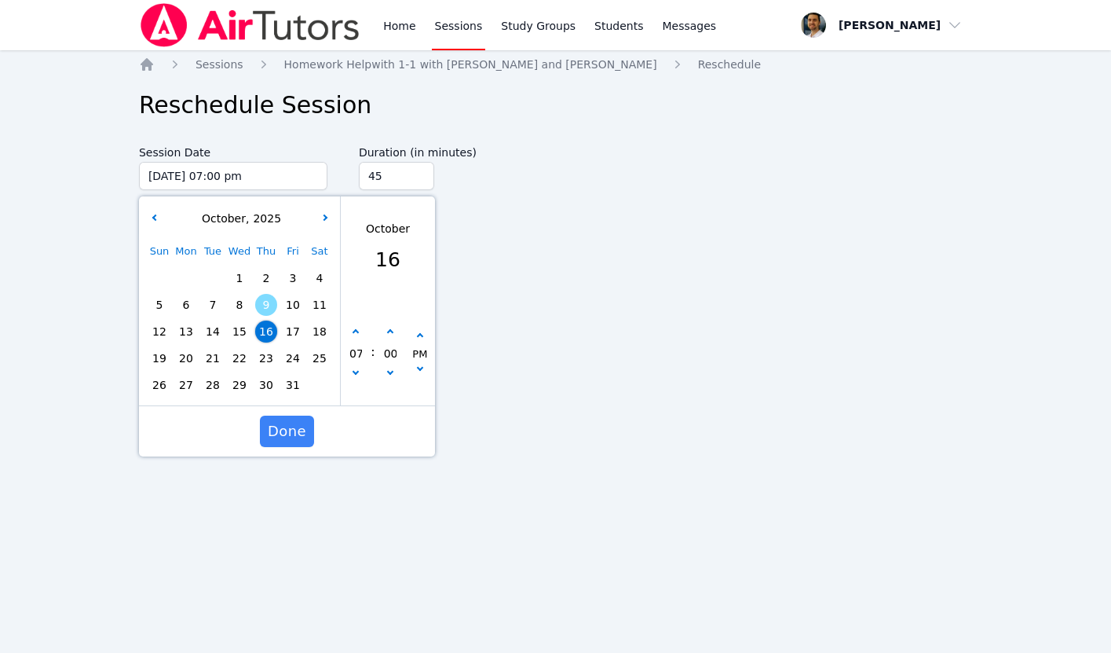
click at [243, 333] on span "15" at bounding box center [240, 331] width 22 height 22
type input "10/15/2025 07:00 pm"
click at [282, 432] on span "Done" at bounding box center [287, 431] width 38 height 22
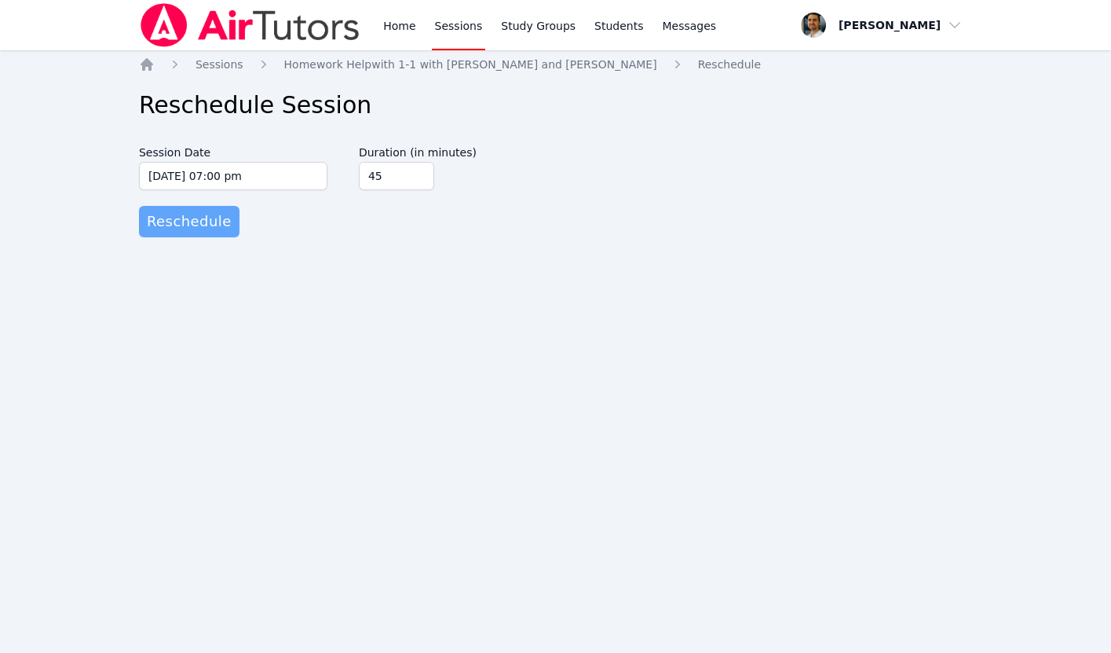
click at [184, 217] on span "Reschedule" at bounding box center [189, 221] width 85 height 22
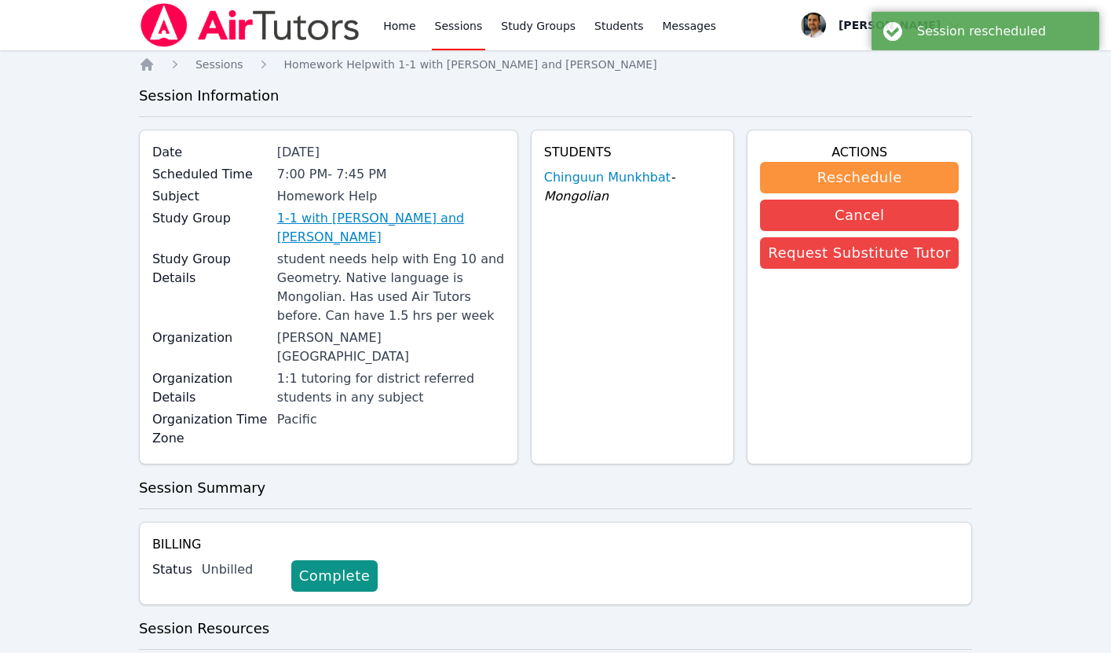
click at [315, 212] on link "1-1 with [PERSON_NAME] and [PERSON_NAME]" at bounding box center [391, 228] width 228 height 38
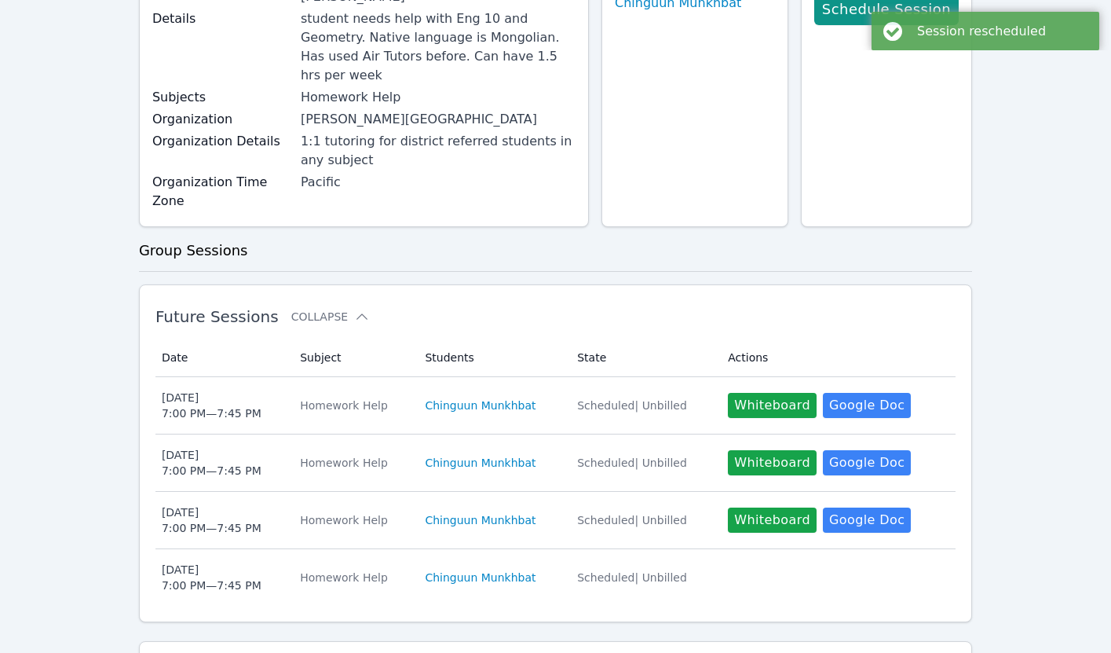
scroll to position [218, 0]
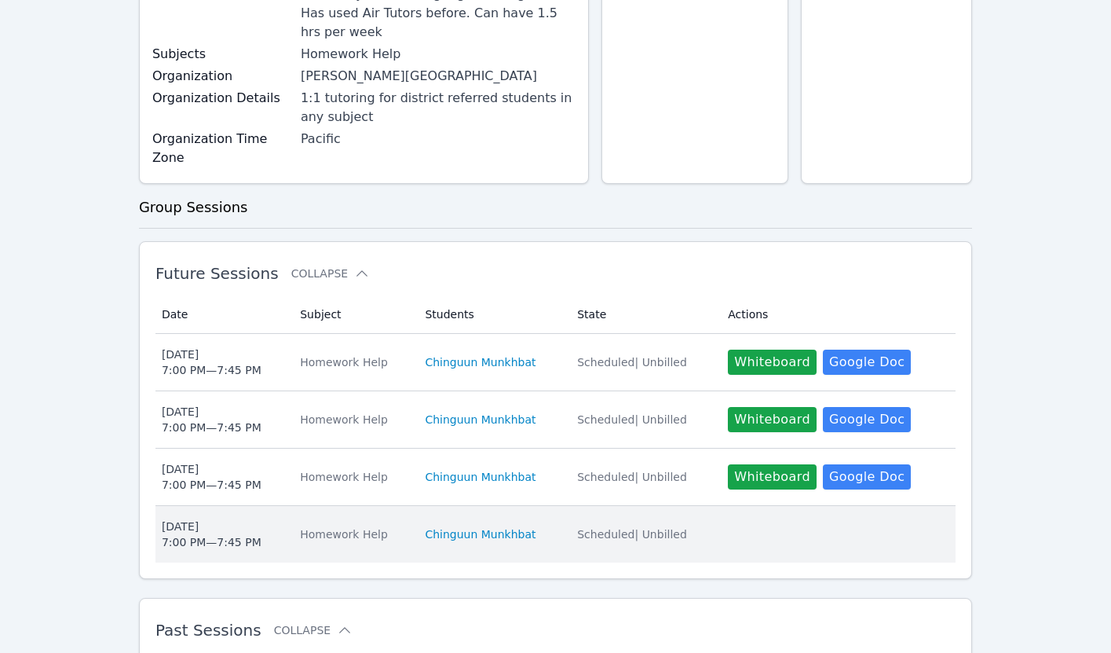
click at [746, 506] on td "Actions" at bounding box center [837, 534] width 237 height 57
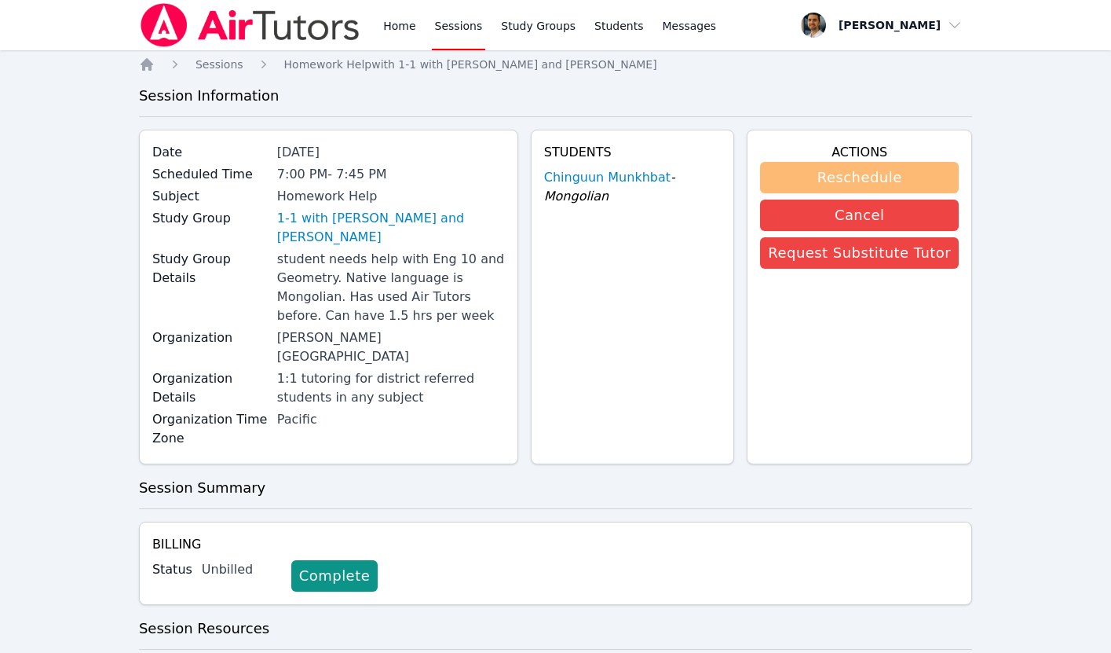
click at [844, 174] on button "Reschedule" at bounding box center [859, 177] width 199 height 31
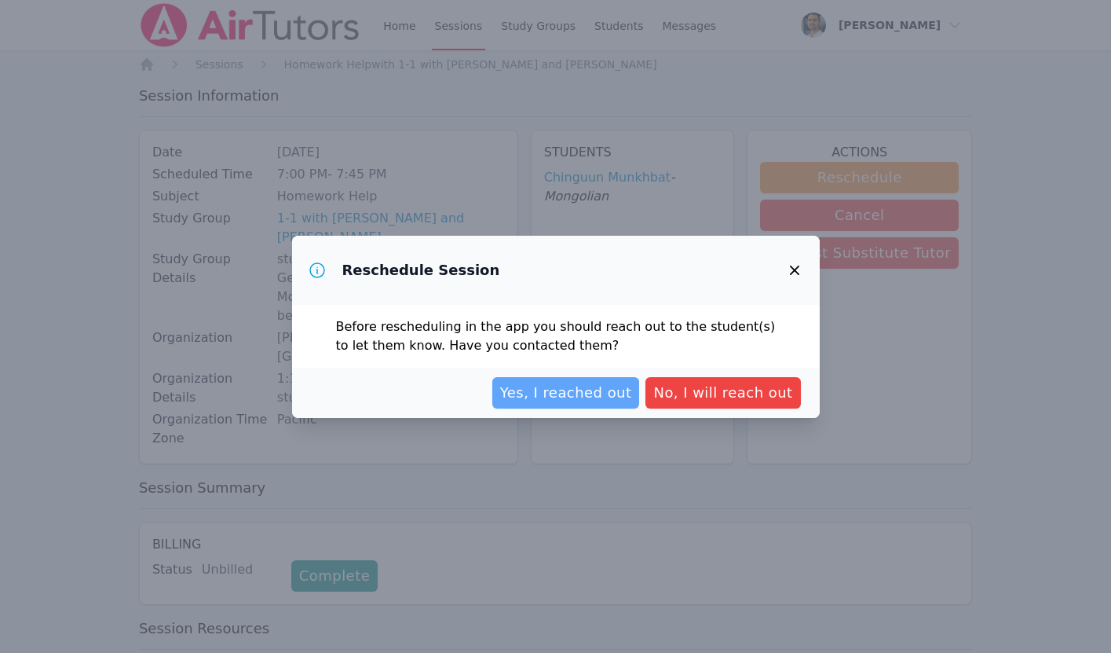
click at [586, 393] on span "Yes, I reached out" at bounding box center [566, 393] width 132 height 22
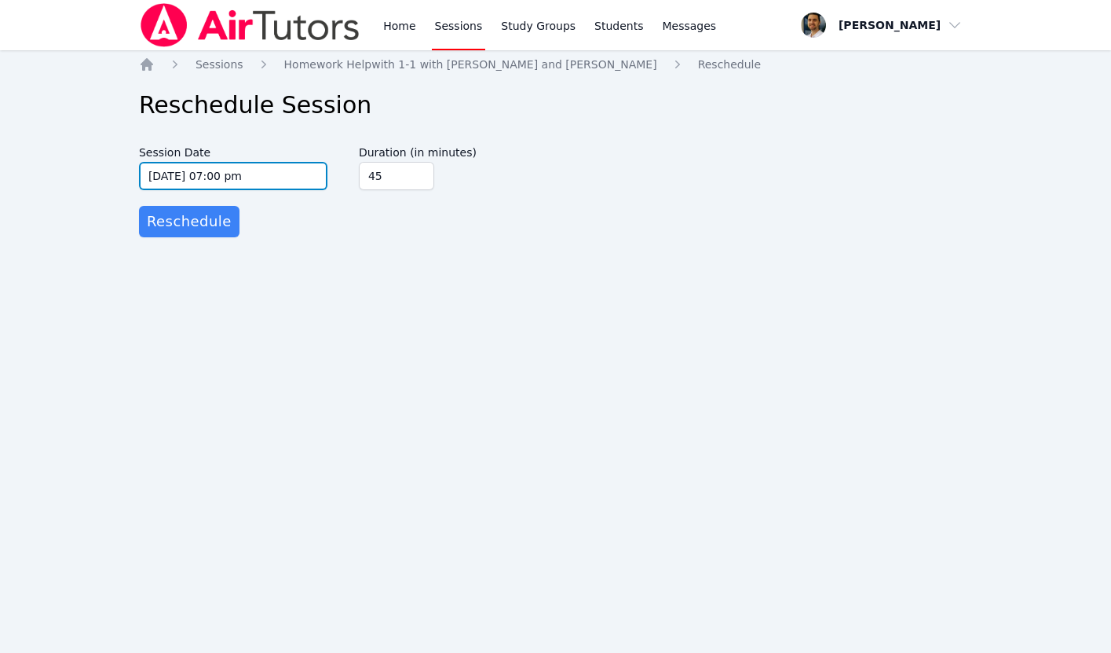
click at [260, 178] on input "10/23/2025 07:00 pm" at bounding box center [233, 176] width 188 height 28
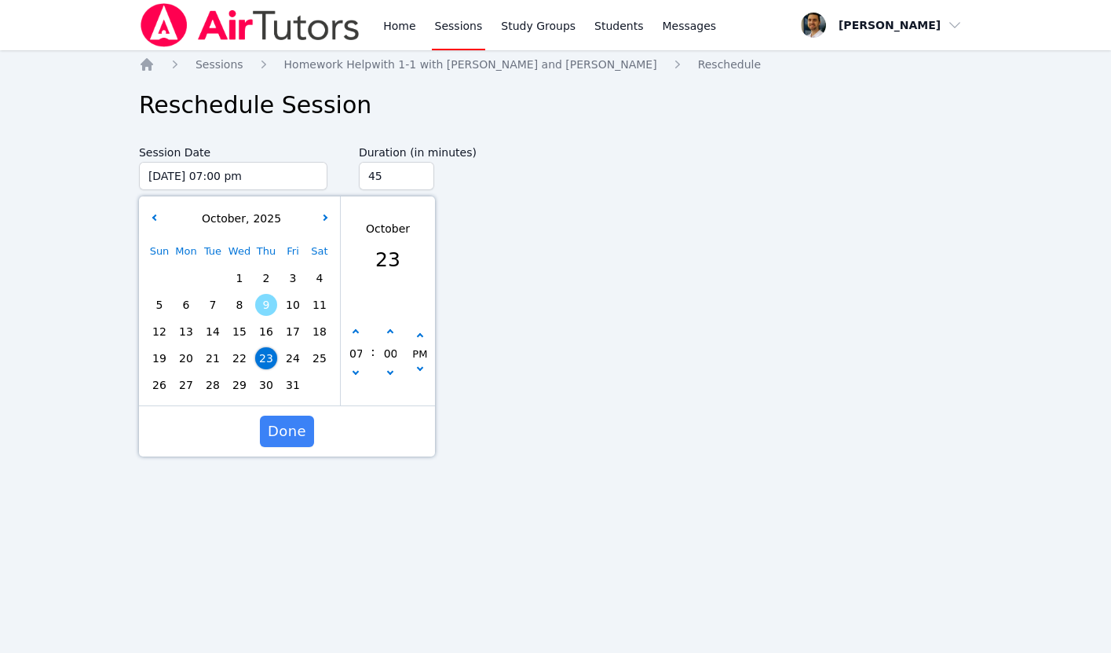
click at [242, 357] on span "22" at bounding box center [240, 358] width 22 height 22
type input "10/22/2025 07:00 pm"
click at [280, 434] on span "Done" at bounding box center [287, 431] width 38 height 22
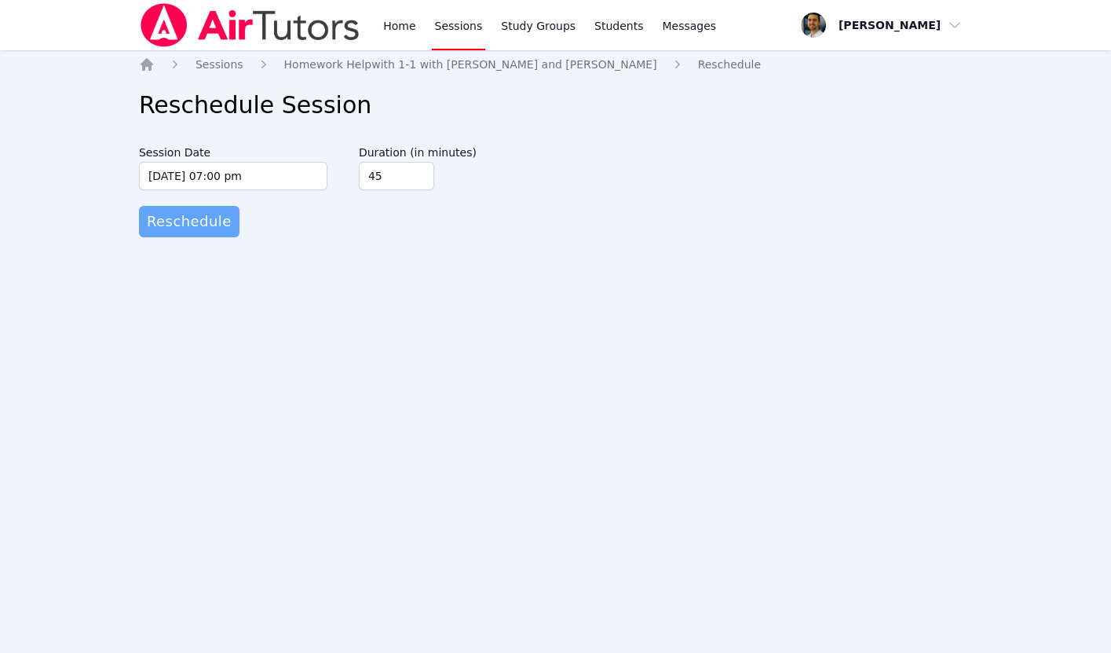
click at [194, 217] on span "Reschedule" at bounding box center [189, 221] width 85 height 22
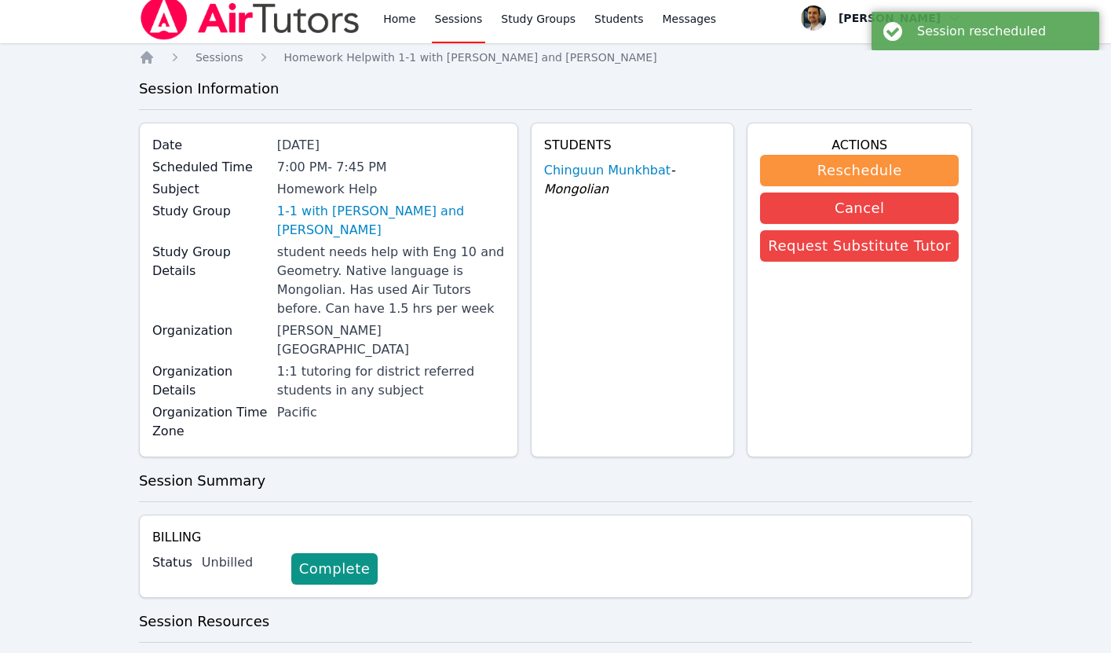
scroll to position [8, 0]
click at [357, 215] on link "1-1 with [PERSON_NAME] and [PERSON_NAME]" at bounding box center [391, 220] width 228 height 38
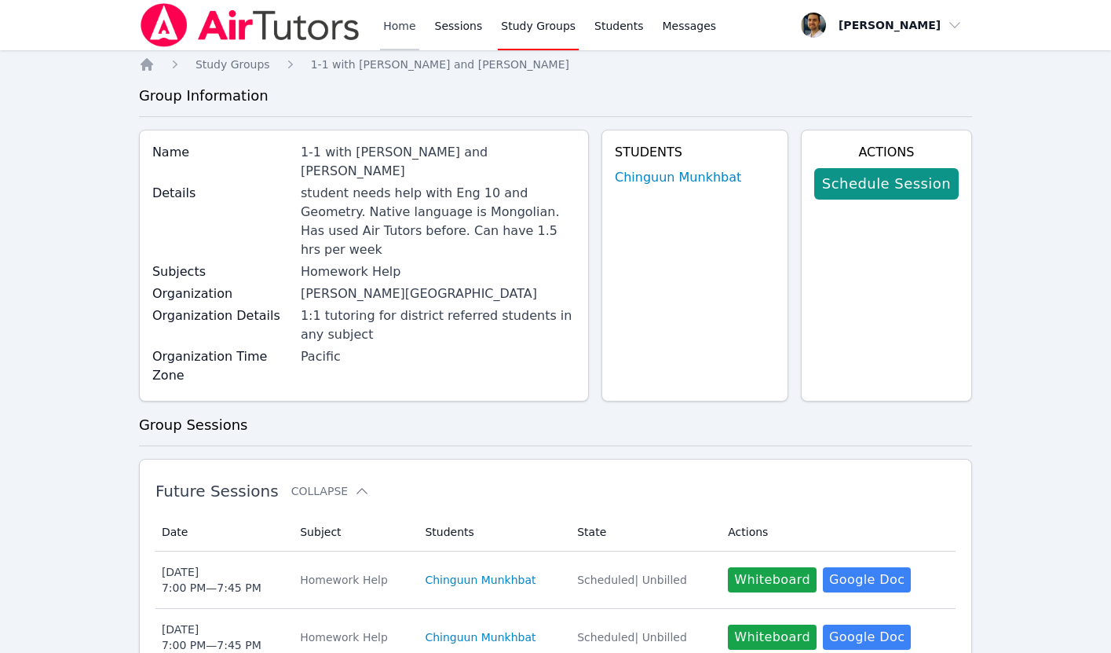
click at [392, 28] on link "Home" at bounding box center [399, 25] width 38 height 50
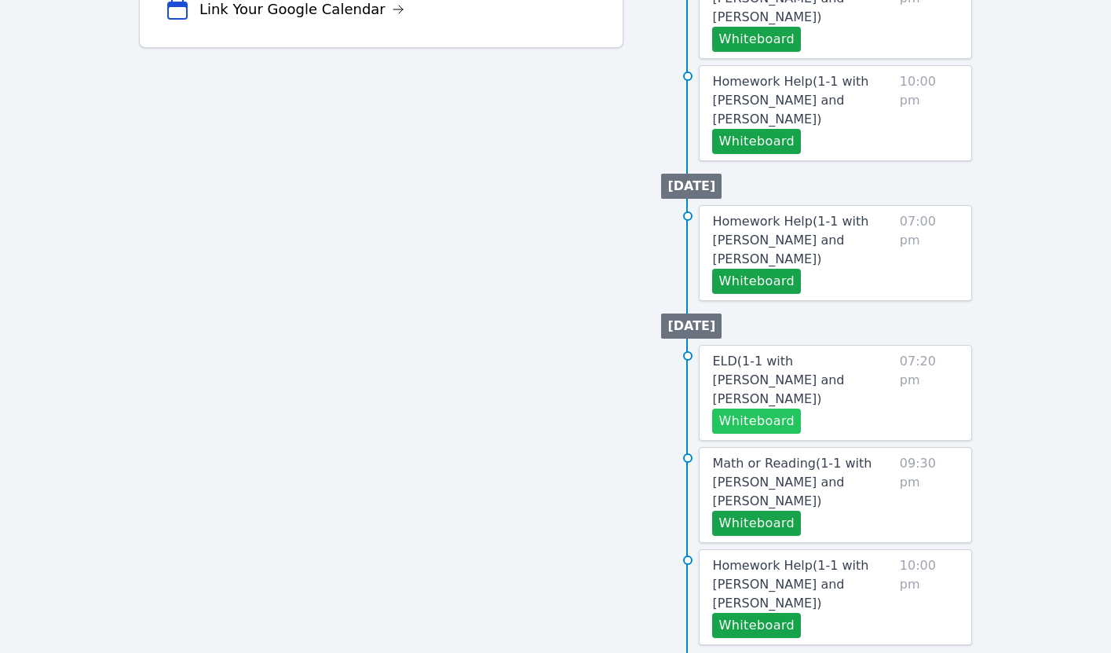
scroll to position [719, 0]
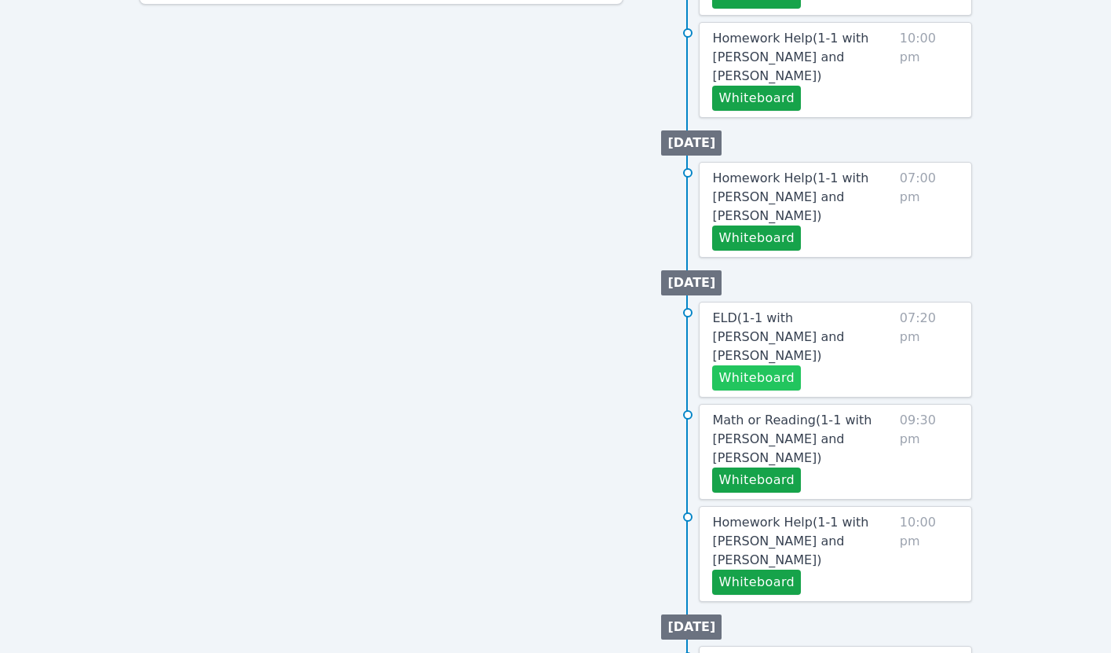
click at [751, 365] on button "Whiteboard" at bounding box center [756, 377] width 89 height 25
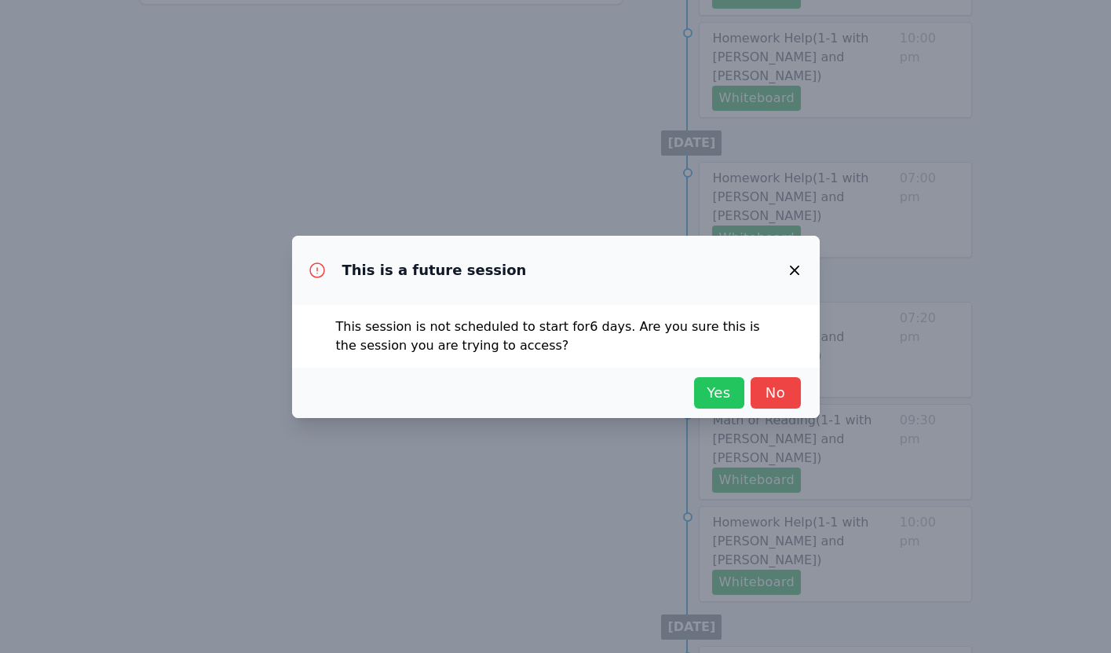
click at [717, 402] on span "Yes" at bounding box center [719, 393] width 35 height 22
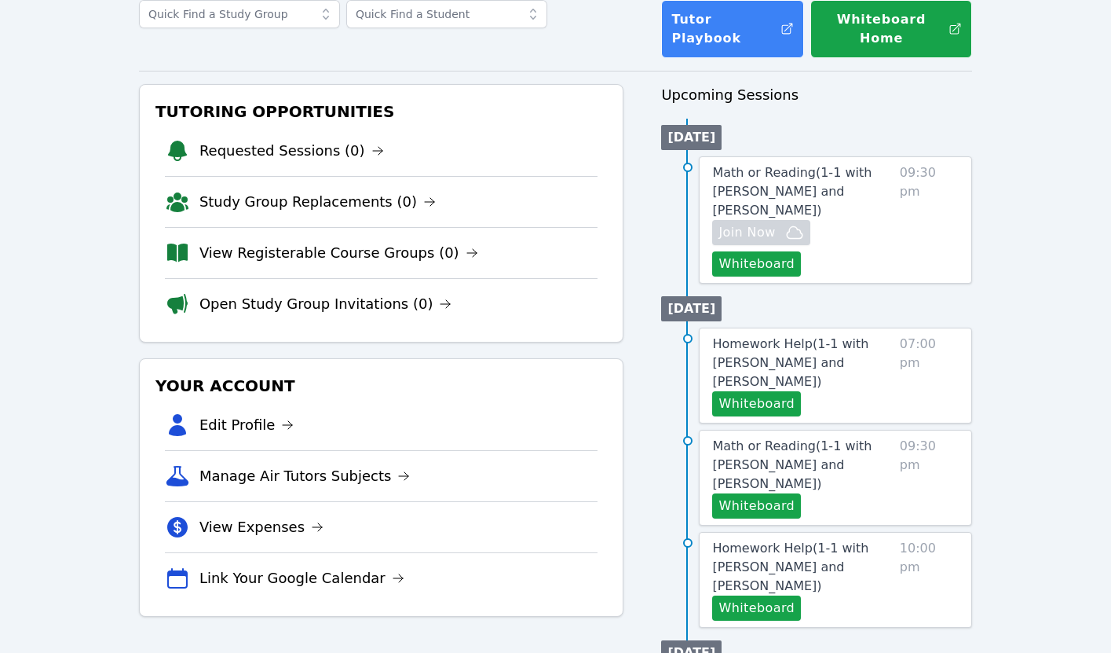
scroll to position [0, 0]
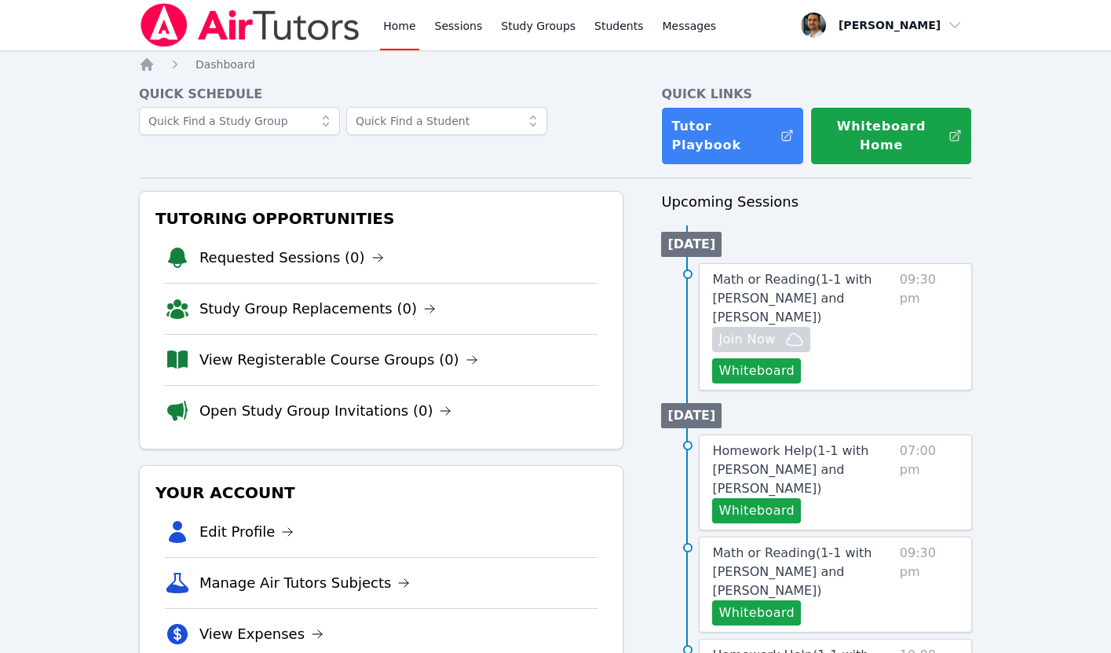
click at [393, 28] on link "Home" at bounding box center [399, 25] width 38 height 50
click at [295, 22] on img at bounding box center [250, 25] width 222 height 44
click at [208, 27] on img at bounding box center [250, 25] width 222 height 44
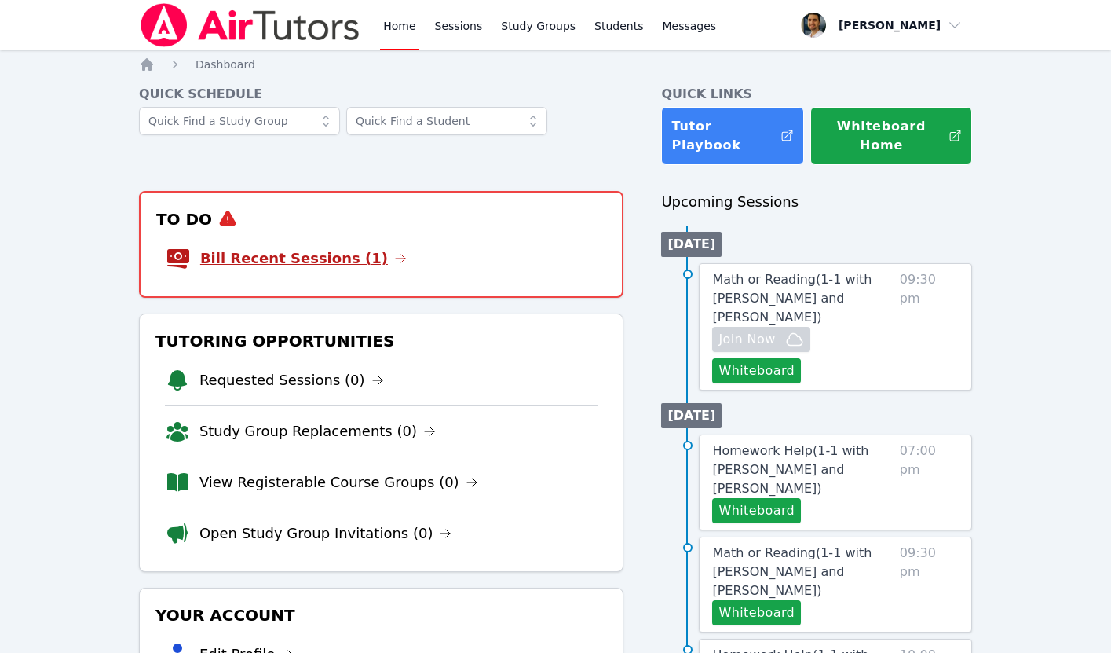
click at [281, 261] on link "Bill Recent Sessions (1)" at bounding box center [303, 258] width 207 height 22
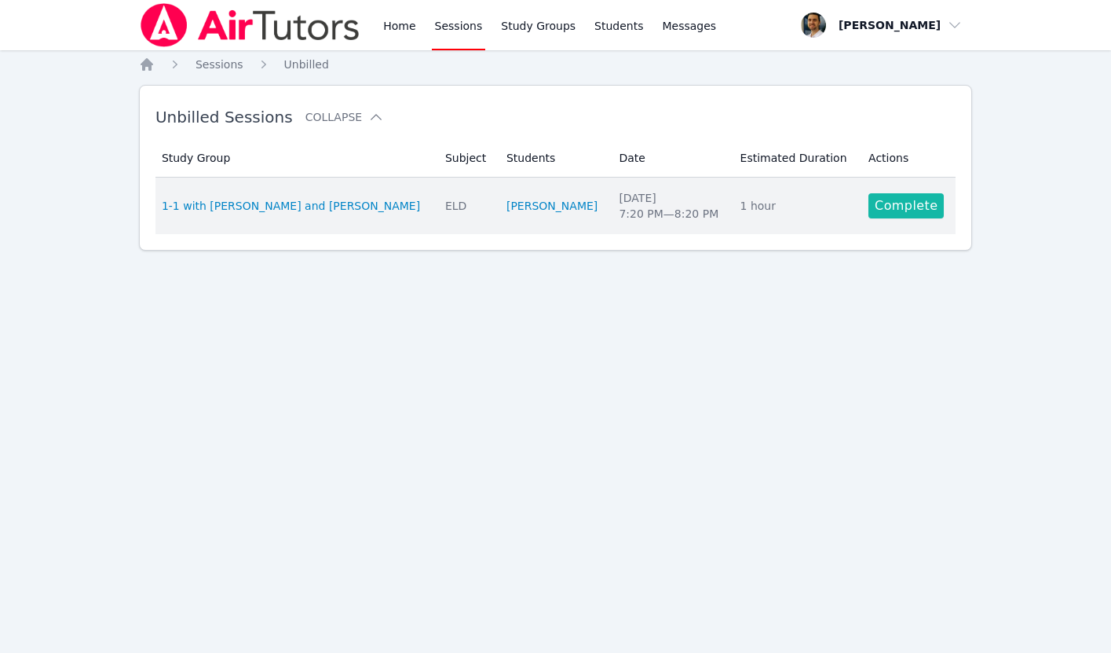
click at [890, 203] on link "Complete" at bounding box center [906, 205] width 75 height 25
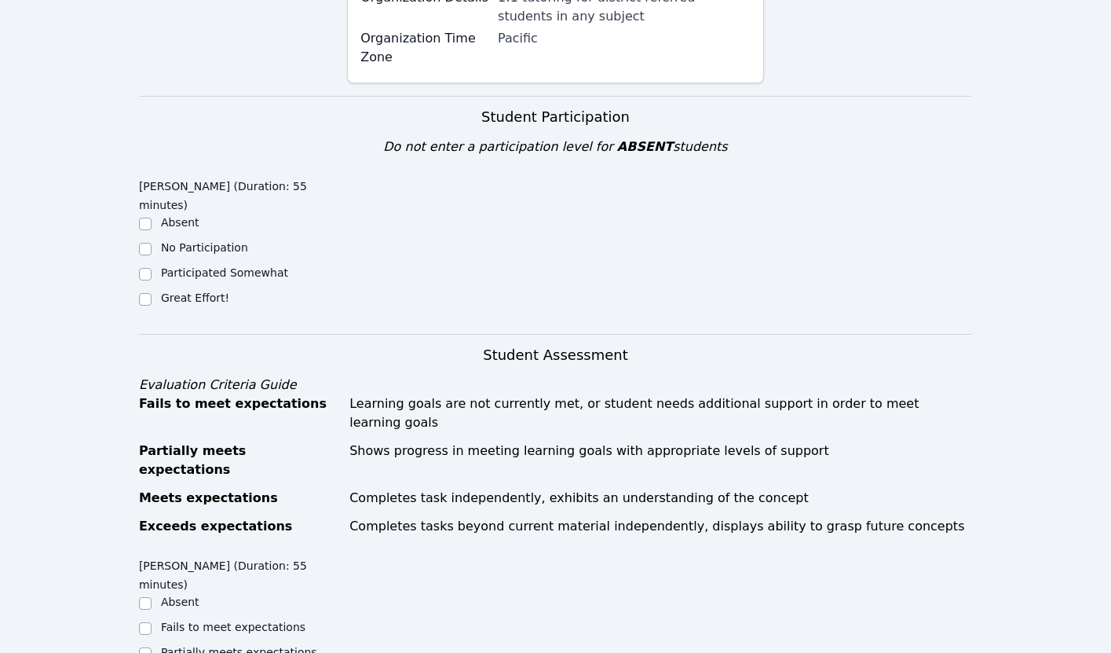
scroll to position [436, 0]
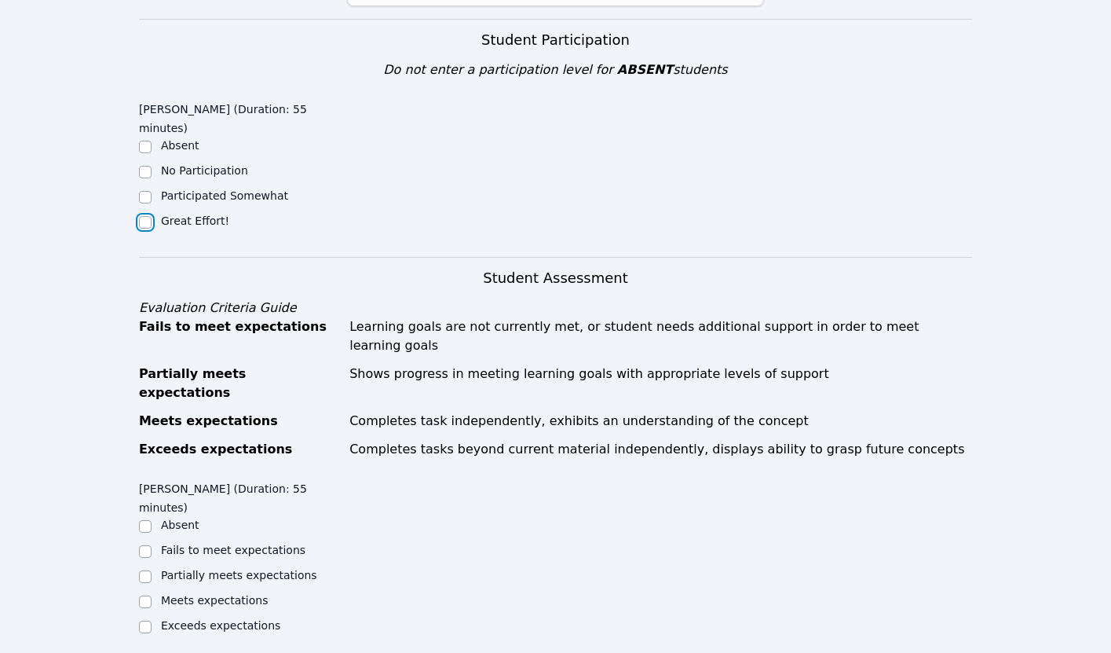
click at [141, 216] on input "Great Effort!" at bounding box center [145, 222] width 13 height 13
checkbox input "true"
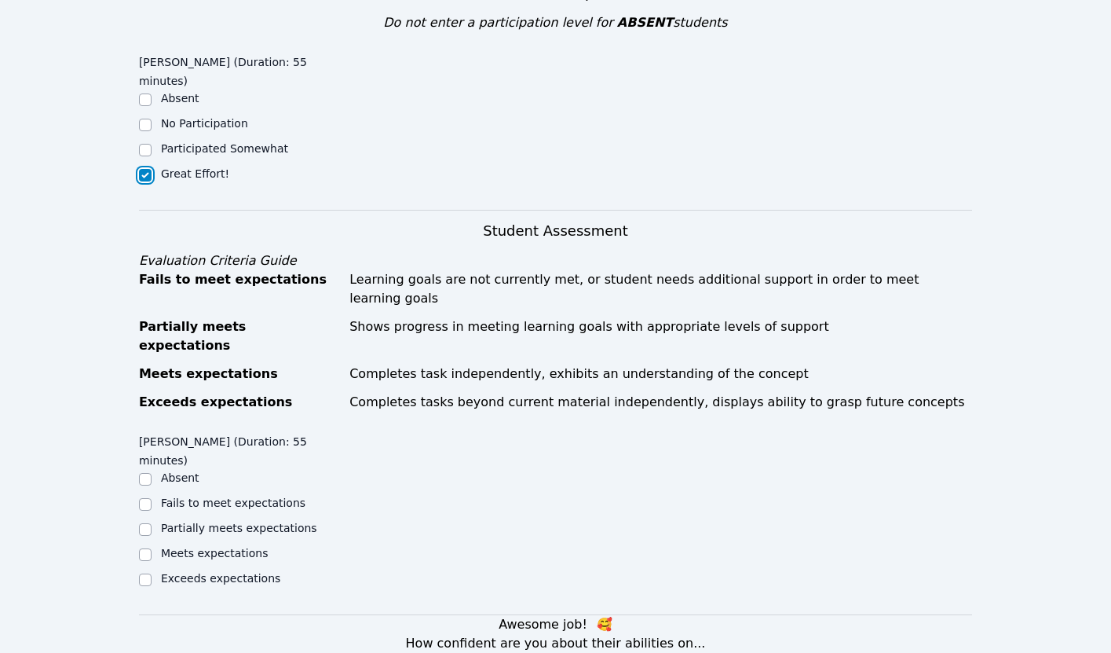
scroll to position [577, 0]
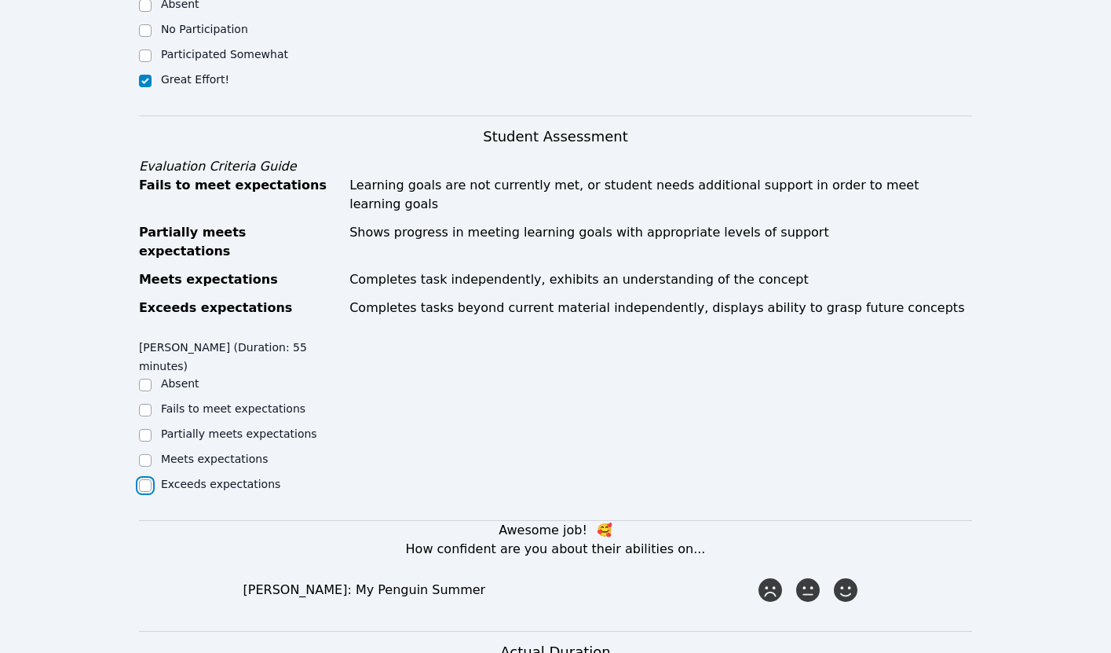
click at [145, 479] on input "Exceeds expectations" at bounding box center [145, 485] width 13 height 13
checkbox input "true"
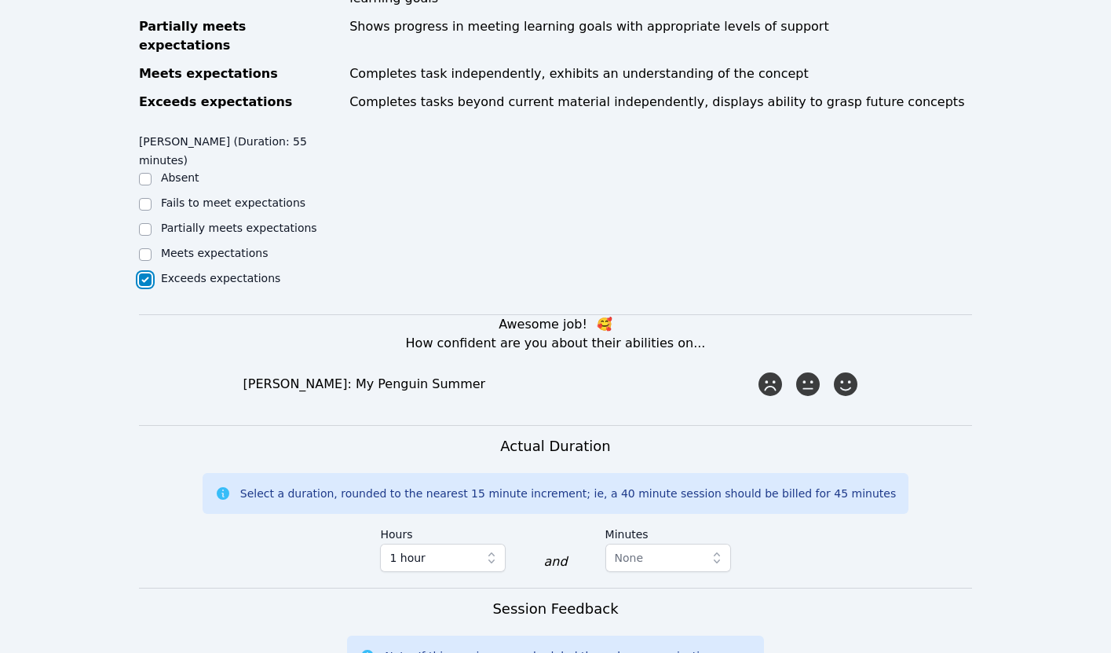
scroll to position [799, 0]
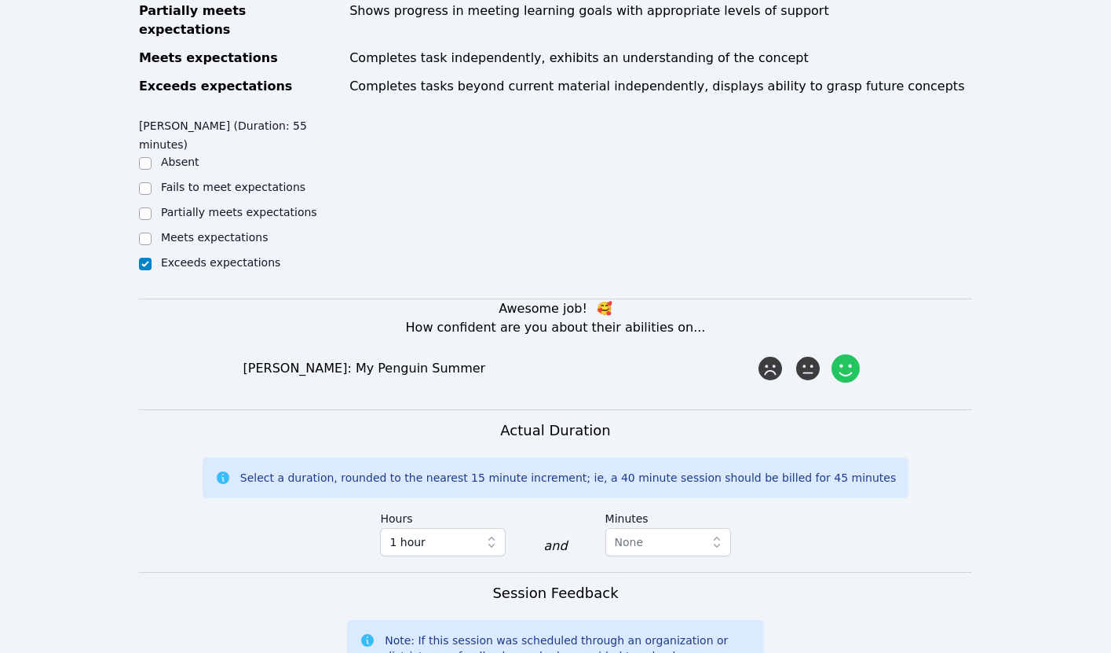
click at [840, 354] on icon at bounding box center [846, 368] width 28 height 28
click at [0, 0] on input "radio" at bounding box center [0, 0] width 0 height 0
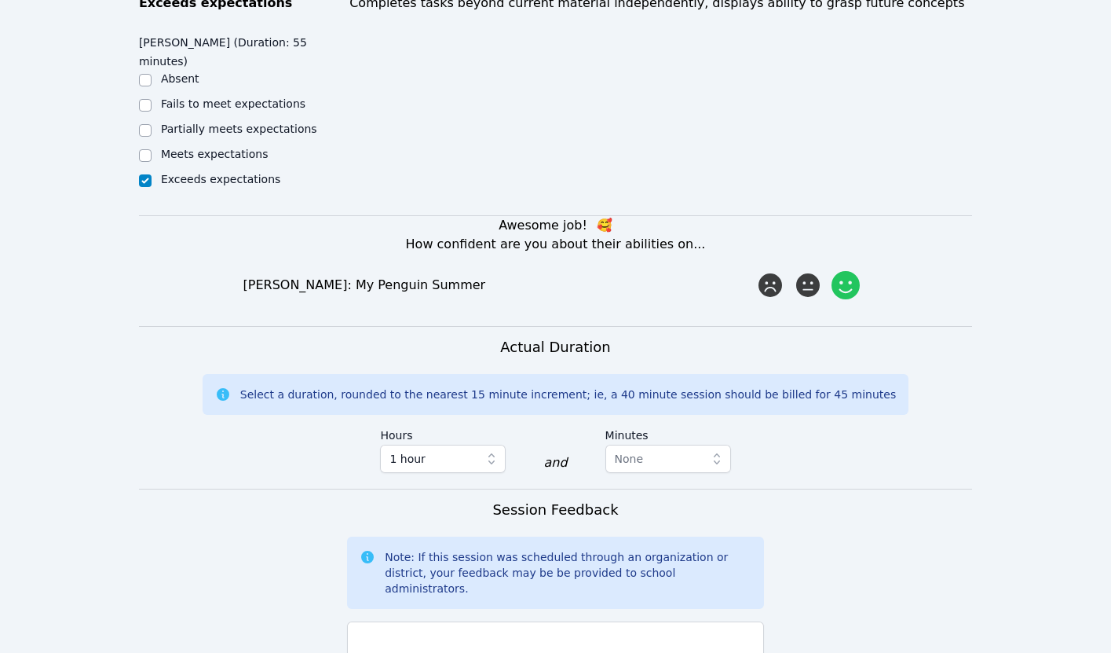
scroll to position [1012, 0]
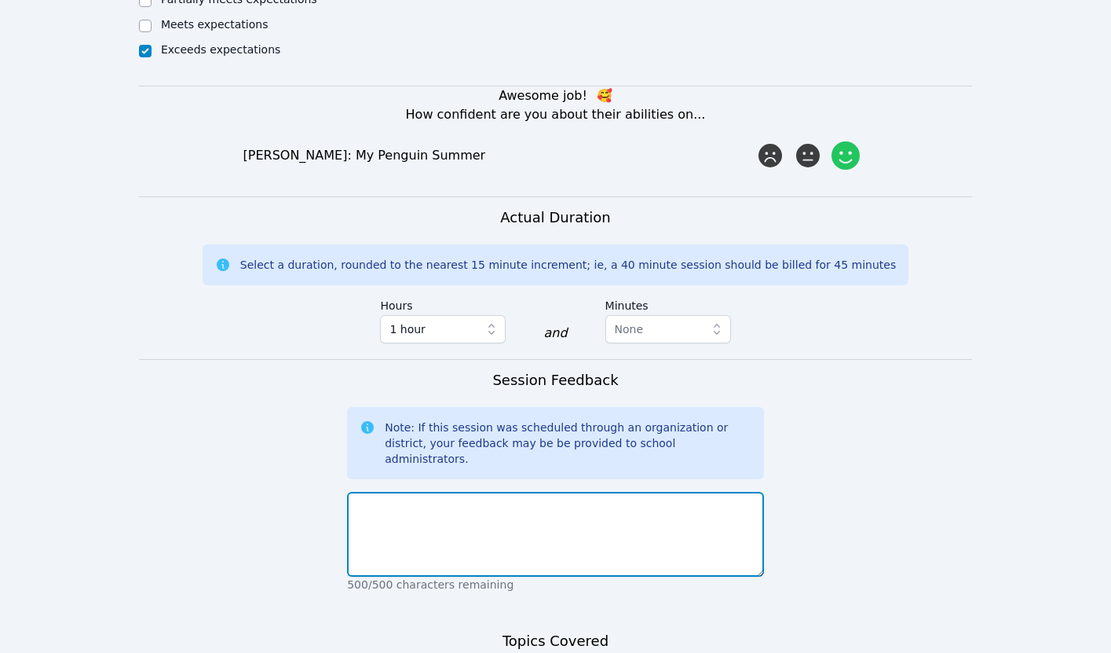
click at [508, 492] on textarea at bounding box center [555, 534] width 417 height 85
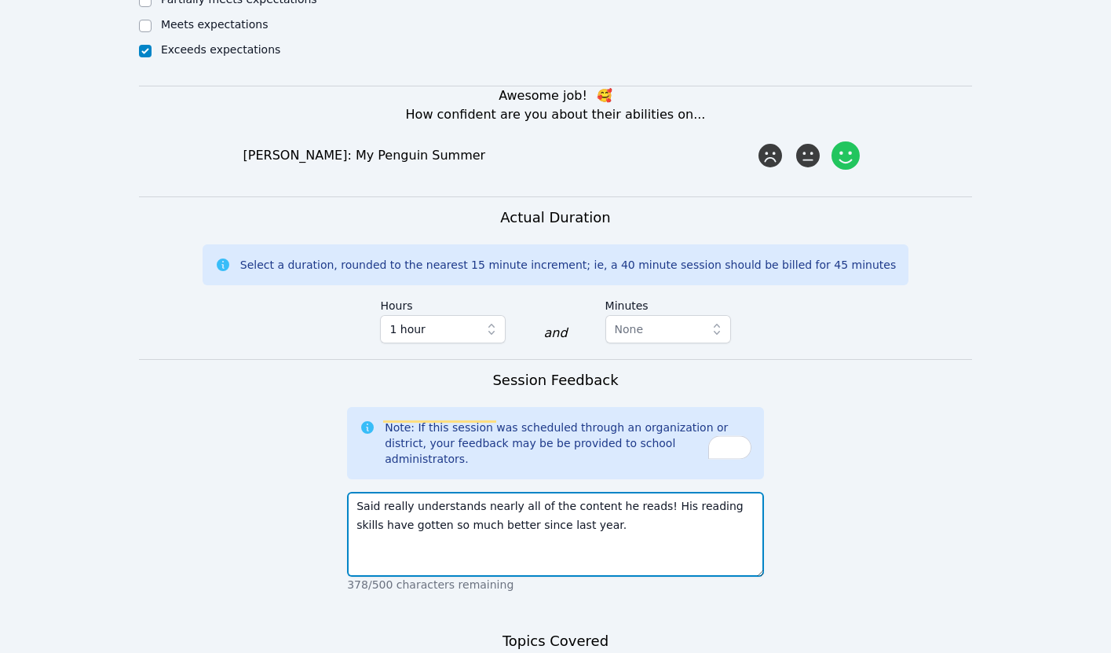
click at [713, 492] on textarea "Said really understands nearly all of the content he reads! His reading skills …" at bounding box center [555, 534] width 417 height 85
click at [712, 492] on textarea "Said really understands nearly all of the content he reads! His reading and com…" at bounding box center [555, 534] width 417 height 85
click at [697, 492] on textarea "Said really understands nearly all of the content he reads! His reading and com…" at bounding box center [555, 534] width 417 height 85
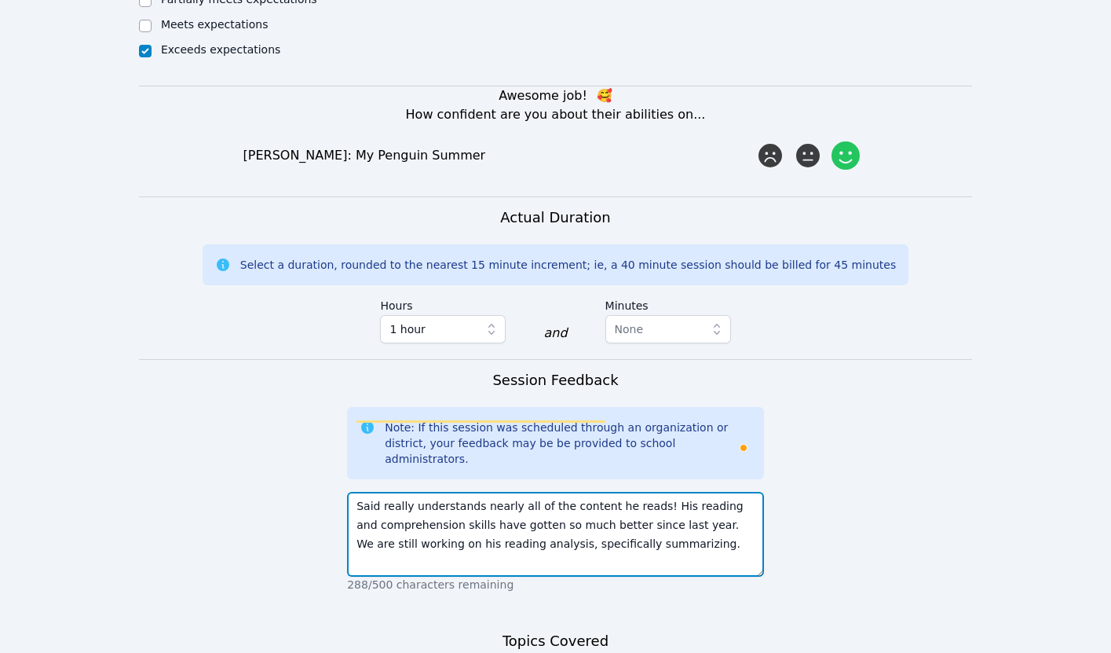
type textarea "Said really understands nearly all of the content he reads! His reading and com…"
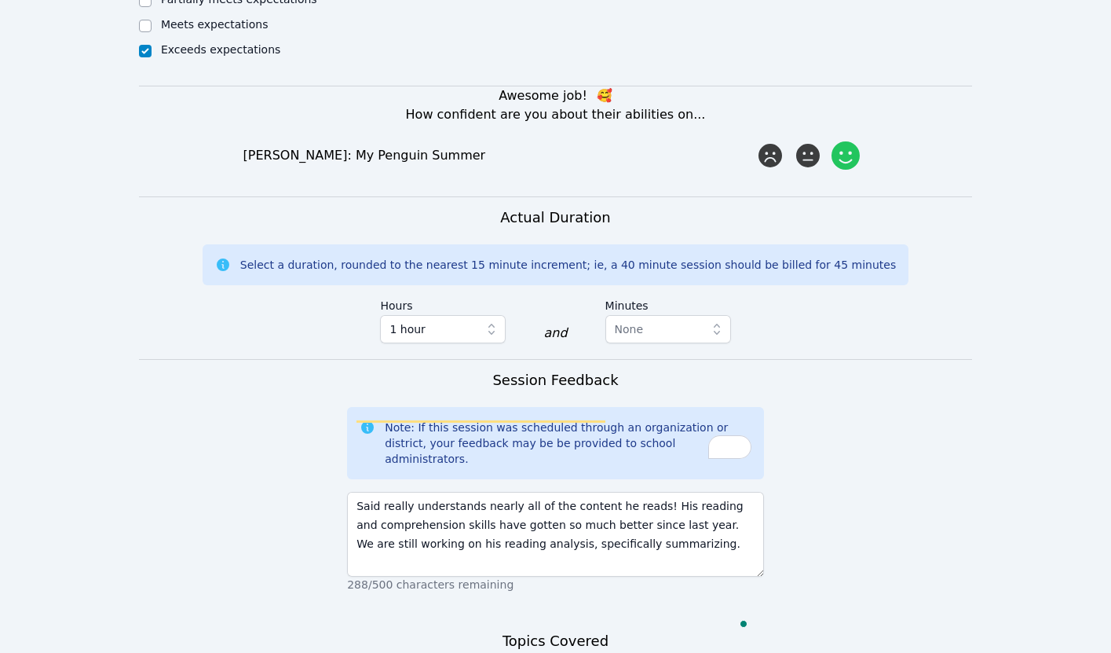
scroll to position [1153, 0]
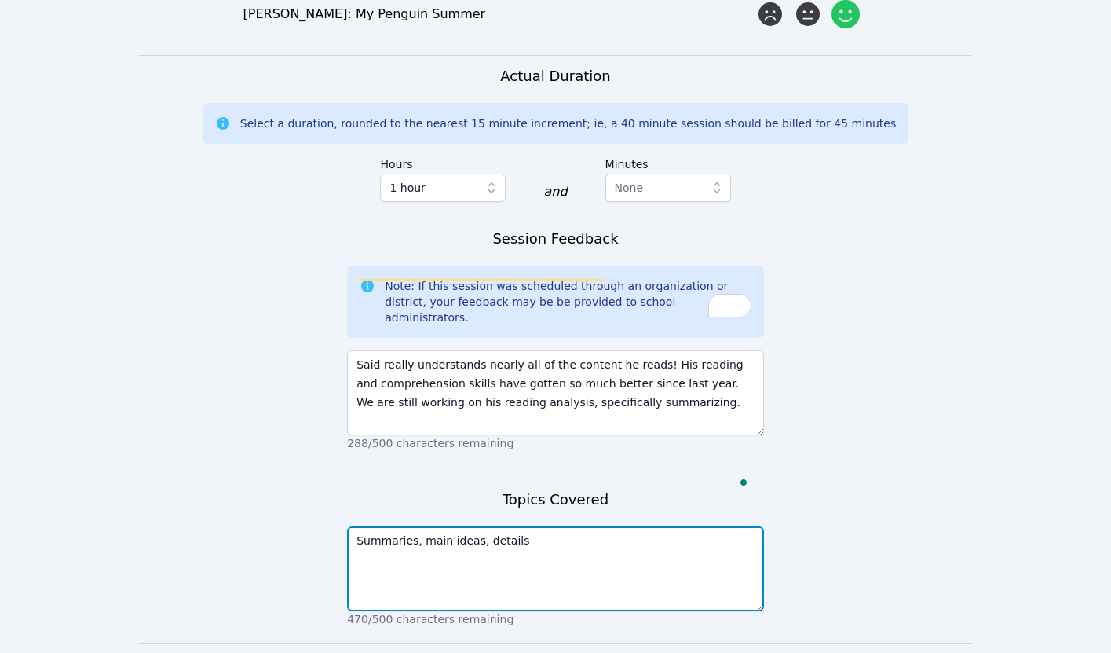
type textarea "Summaries, main ideas, details"
